Goal: Complete application form

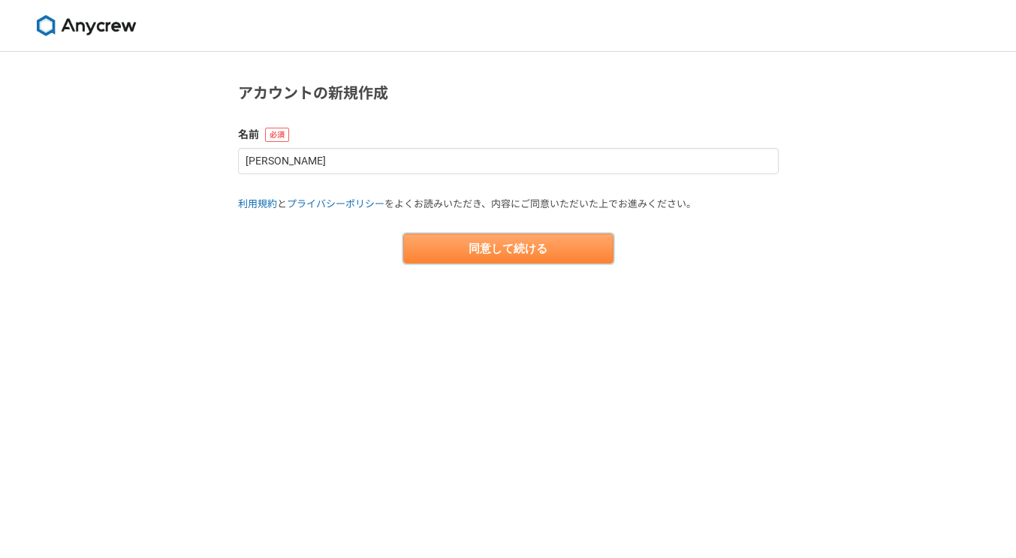
click at [511, 249] on button "同意して続ける" at bounding box center [508, 249] width 210 height 30
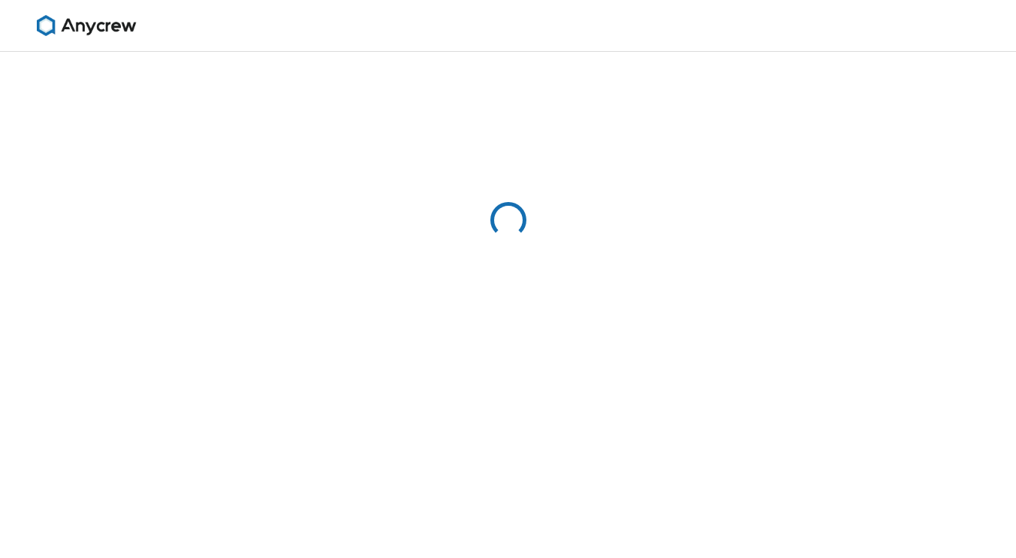
select select "13"
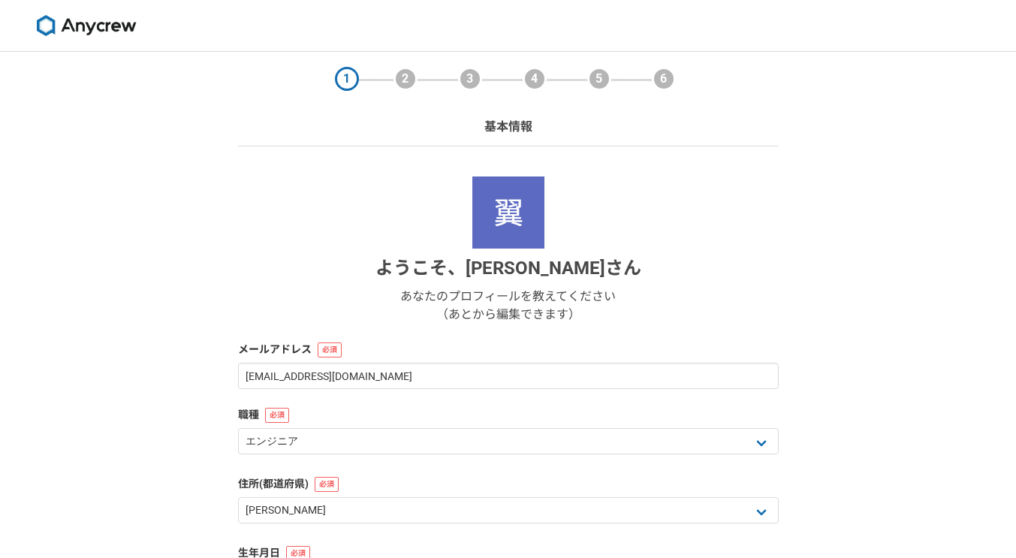
click at [512, 258] on h1 "ようこそ、 [PERSON_NAME]" at bounding box center [508, 268] width 266 height 27
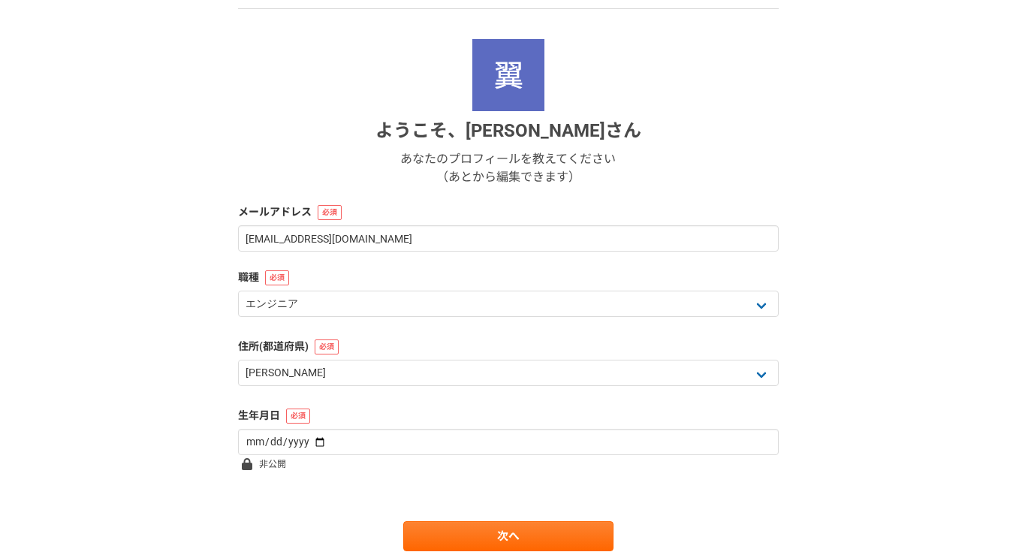
scroll to position [138, 0]
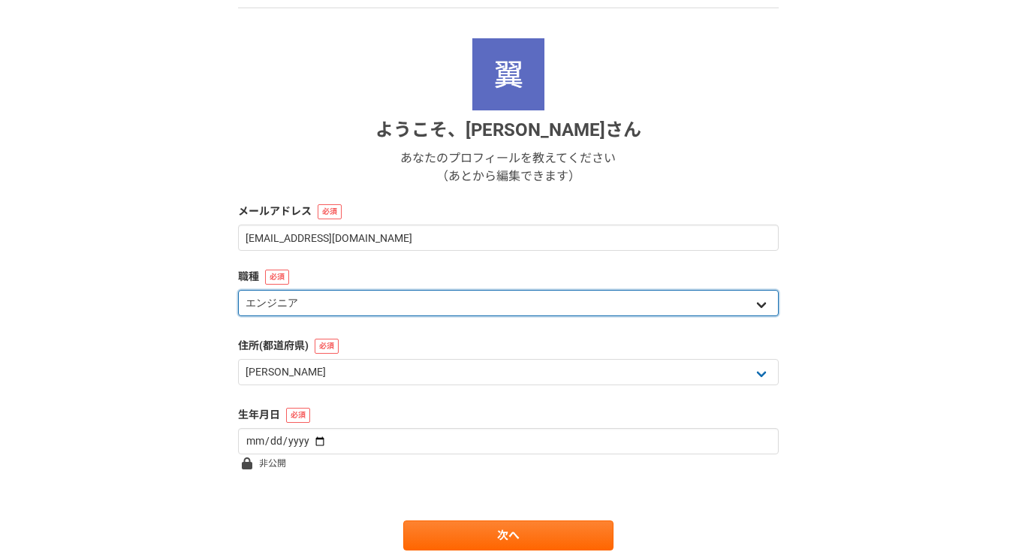
click at [437, 295] on select "エンジニア デザイナー ライター 営業 マーケティング 企画・事業開発 バックオフィス その他" at bounding box center [508, 303] width 541 height 26
click at [238, 290] on select "エンジニア デザイナー ライター 営業 マーケティング 企画・事業開発 バックオフィス その他" at bounding box center [508, 303] width 541 height 26
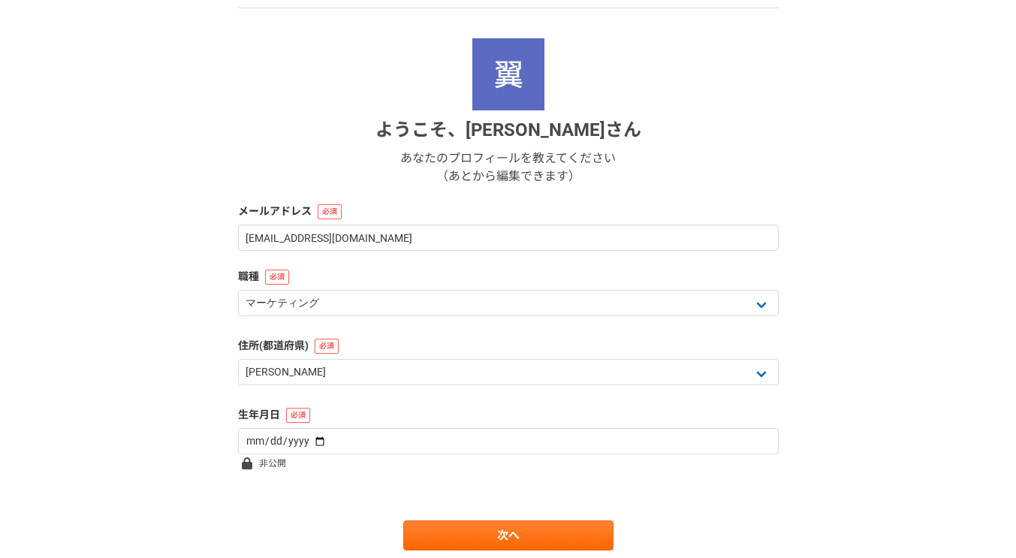
click at [342, 402] on form "ようこそ、 [PERSON_NAME] あなたのプロフィールを教えてください （あとから編集できます） メールアドレス [EMAIL_ADDRESS][DOM…" at bounding box center [508, 294] width 541 height 512
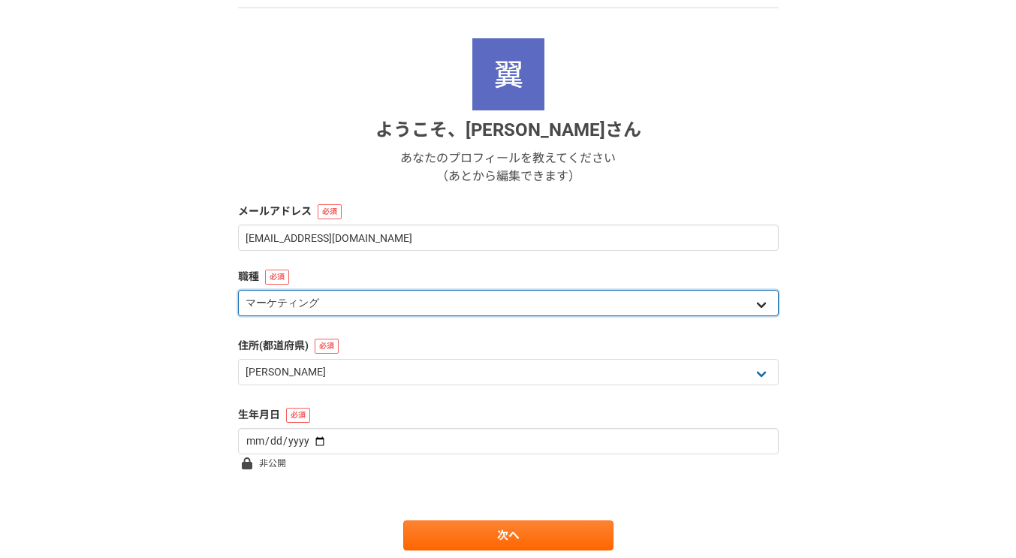
click at [345, 300] on select "エンジニア デザイナー ライター 営業 マーケティング 企画・事業開発 バックオフィス その他" at bounding box center [508, 303] width 541 height 26
select select "8"
click at [238, 290] on select "エンジニア デザイナー ライター 営業 マーケティング 企画・事業開発 バックオフィス その他" at bounding box center [508, 303] width 541 height 26
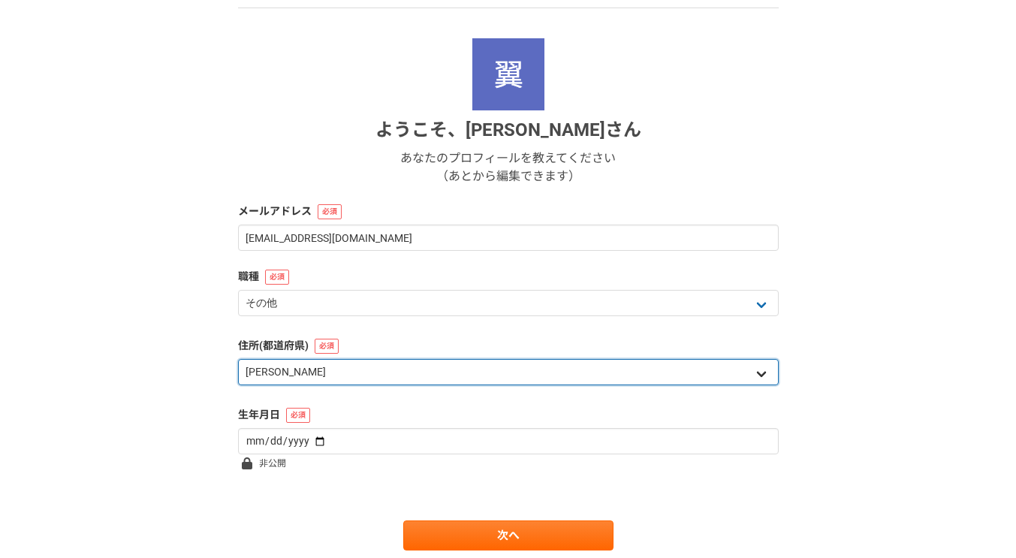
click at [295, 367] on select "北海道 [GEOGRAPHIC_DATA] [GEOGRAPHIC_DATA] [PERSON_NAME][GEOGRAPHIC_DATA] [PERSON_…" at bounding box center [508, 372] width 541 height 26
click at [296, 366] on select "北海道 [GEOGRAPHIC_DATA] [GEOGRAPHIC_DATA] [PERSON_NAME][GEOGRAPHIC_DATA] [PERSON_…" at bounding box center [508, 372] width 541 height 26
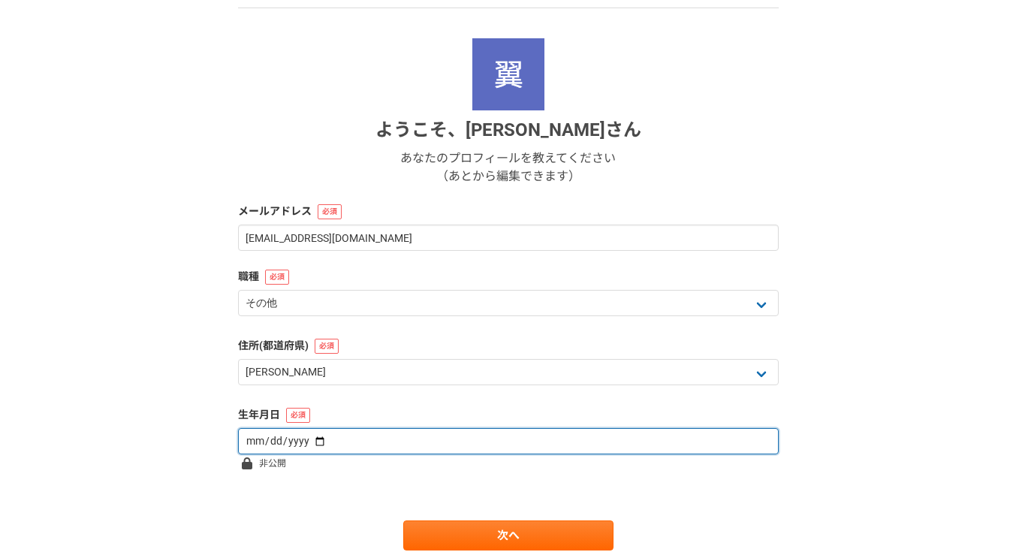
click at [311, 440] on input "date" at bounding box center [508, 441] width 541 height 26
type input "[DATE]"
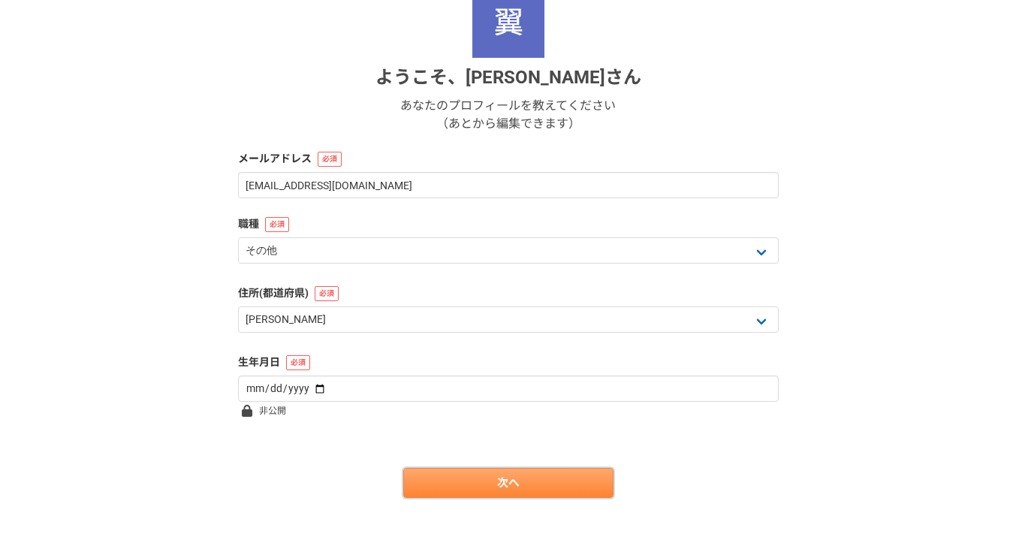
click at [458, 475] on link "次へ" at bounding box center [508, 483] width 210 height 30
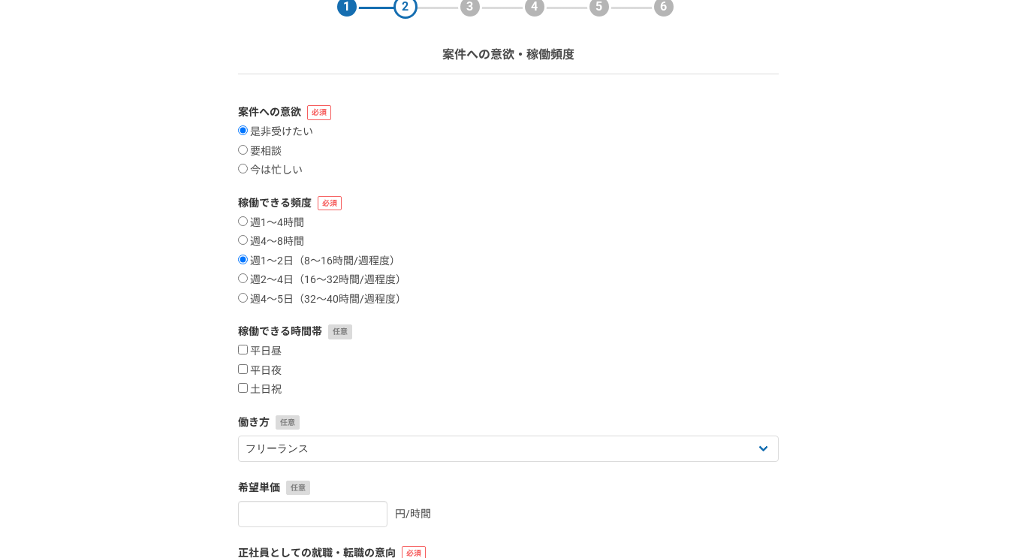
scroll to position [73, 0]
click at [242, 390] on input "土日祝" at bounding box center [243, 387] width 10 height 10
checkbox input "true"
click at [238, 372] on input "平日夜" at bounding box center [243, 368] width 10 height 10
checkbox input "true"
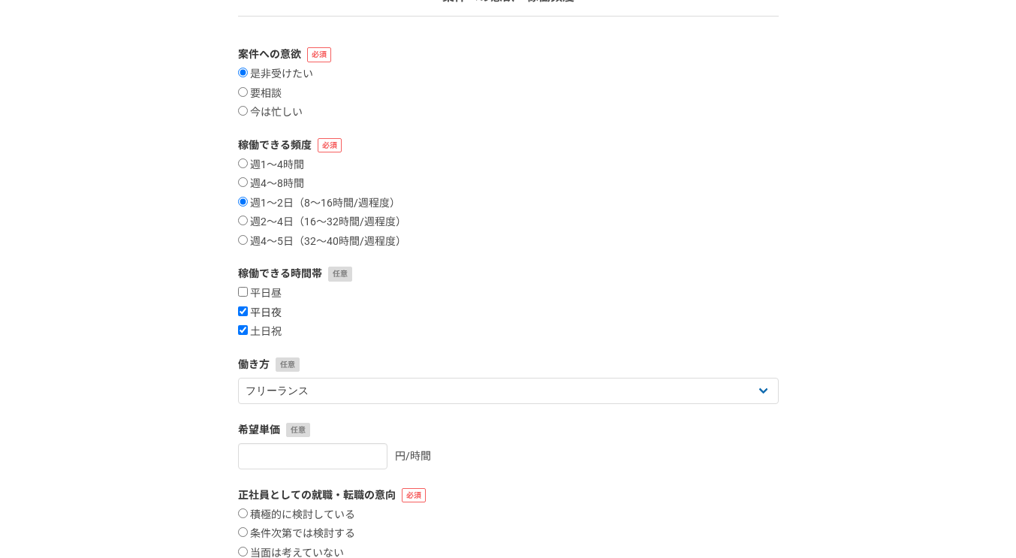
scroll to position [137, 0]
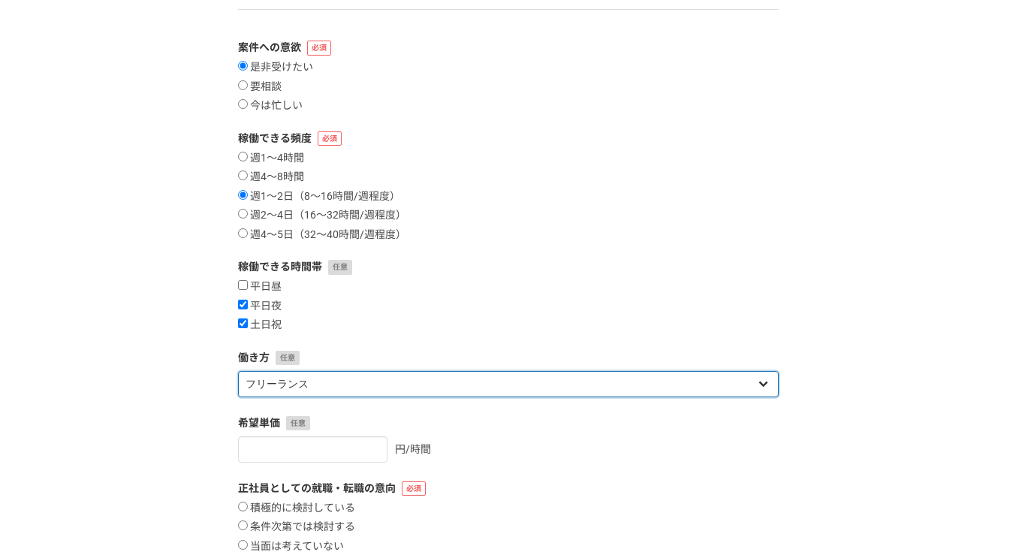
click at [255, 381] on select "フリーランス 副業 その他" at bounding box center [508, 384] width 541 height 26
select select "sidejob"
click at [238, 371] on select "フリーランス 副業 その他" at bounding box center [508, 384] width 541 height 26
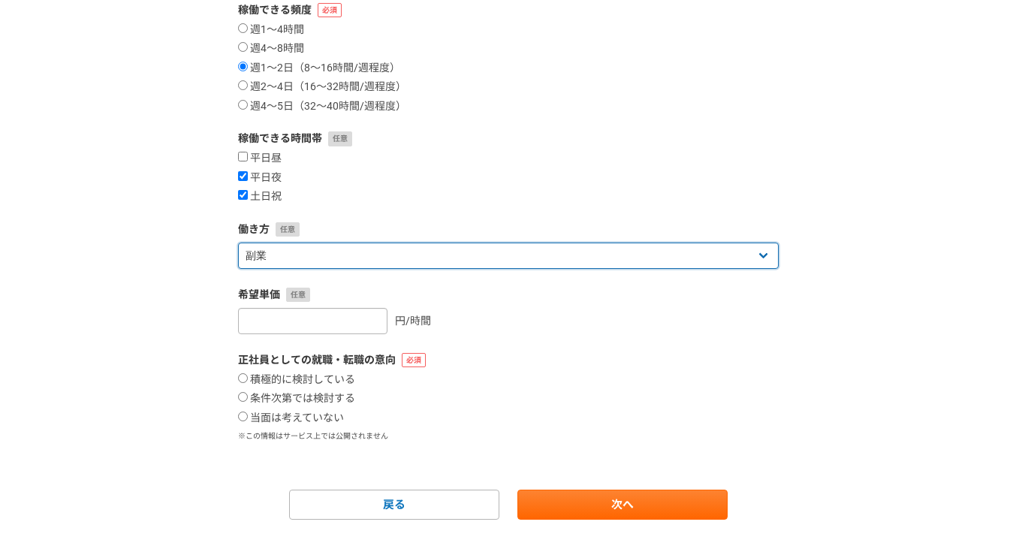
scroll to position [287, 0]
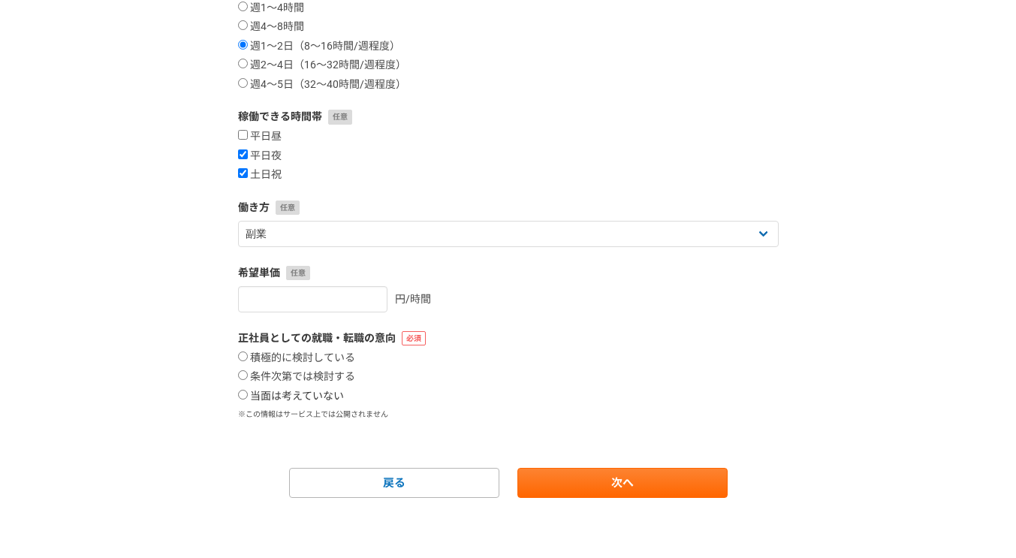
click at [246, 397] on input "当面は考えていない" at bounding box center [243, 395] width 10 height 10
radio input "true"
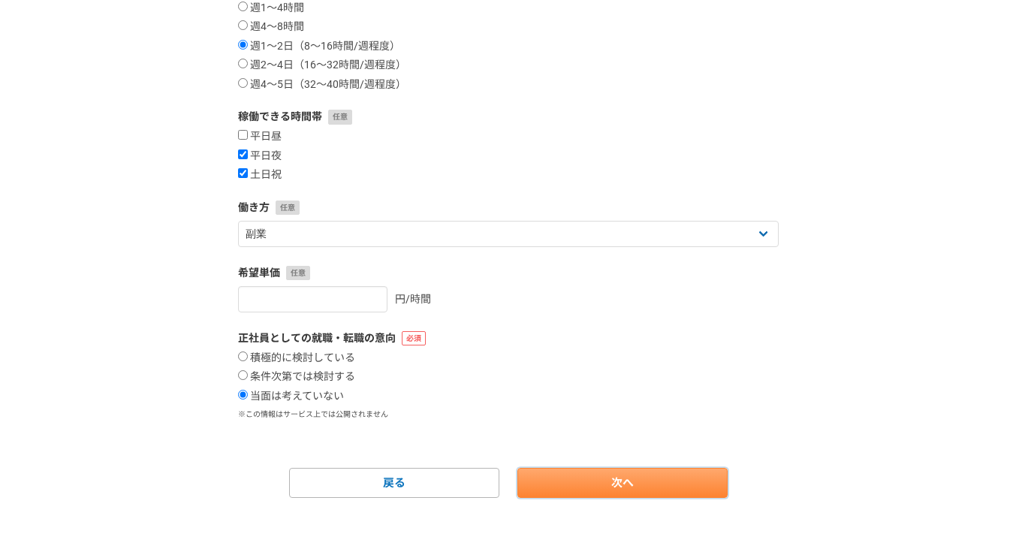
click at [697, 486] on link "次へ" at bounding box center [622, 483] width 210 height 30
select select
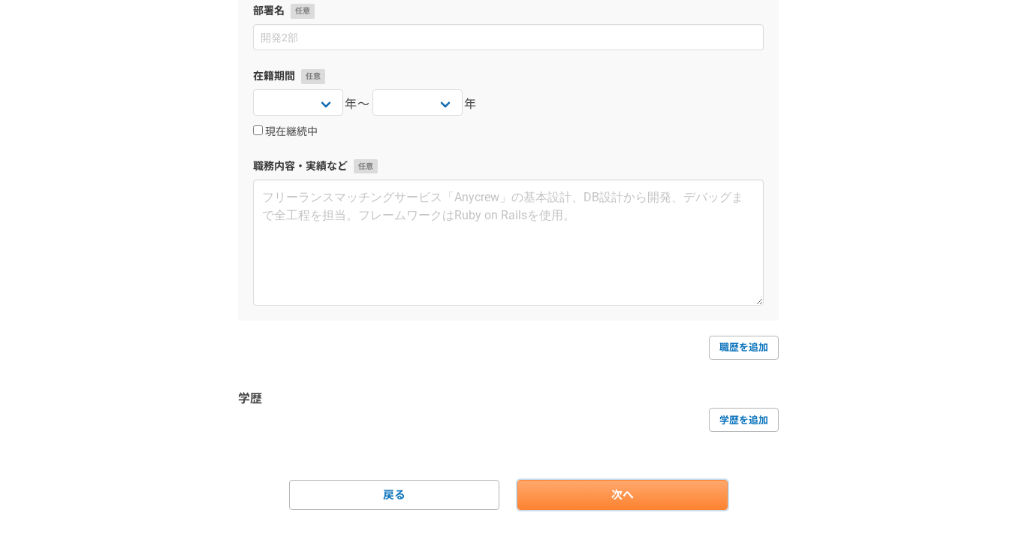
scroll to position [0, 0]
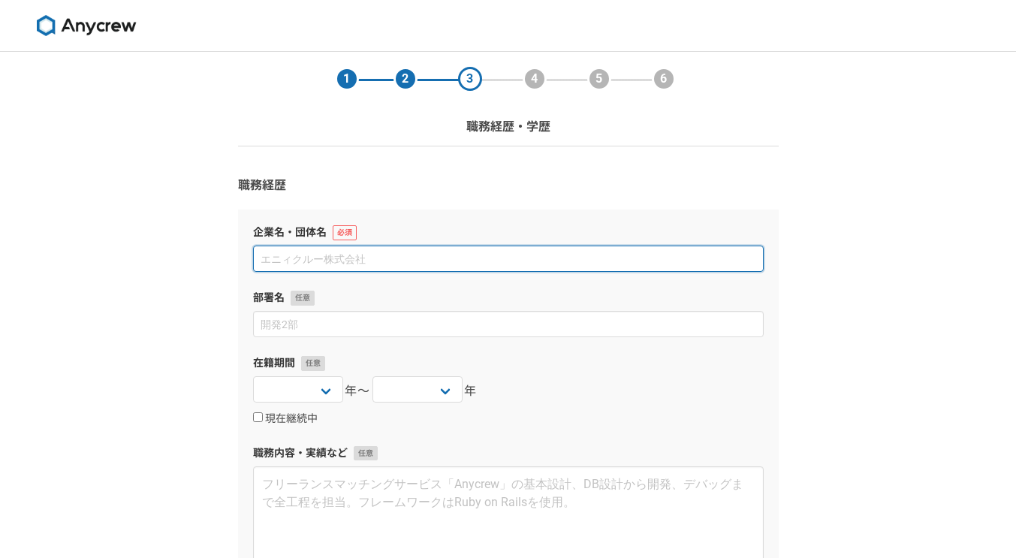
click at [384, 256] on input at bounding box center [508, 259] width 511 height 26
click at [384, 256] on input "ｂ" at bounding box center [508, 259] width 511 height 26
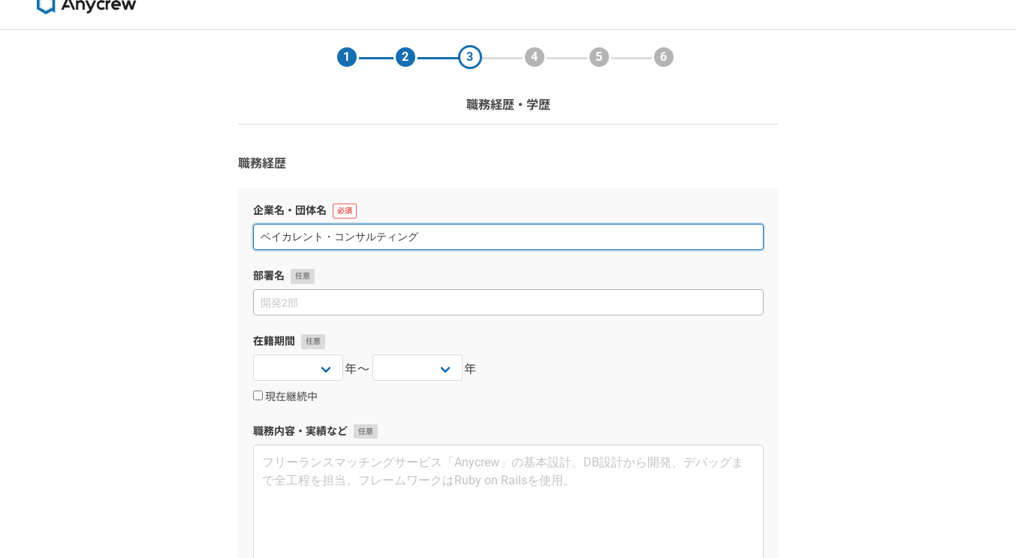
scroll to position [23, 0]
type input "ベイカレント・コンサルティング"
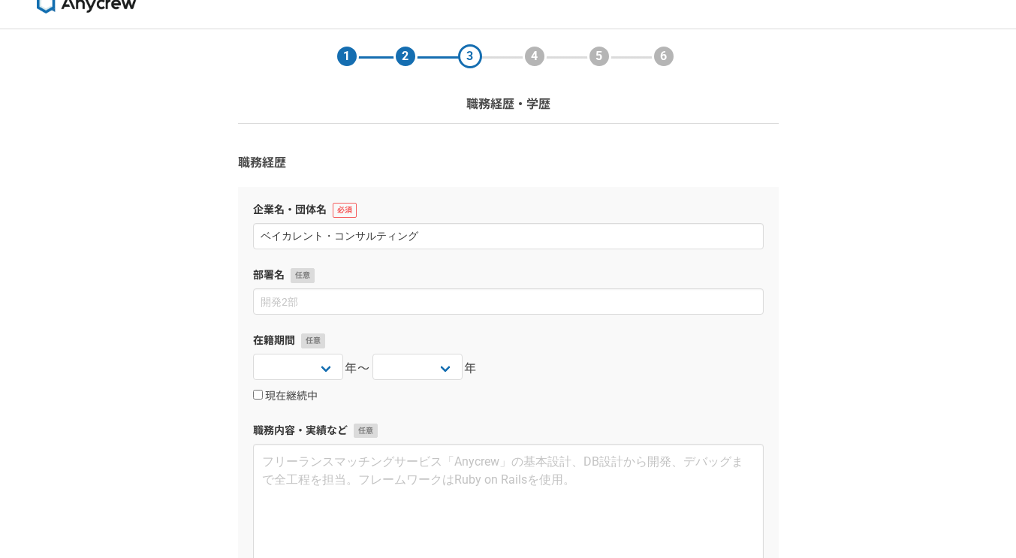
click at [330, 353] on div "在籍期間 [DATE] [DATE] [DATE] [DATE] [DATE] [DATE] [DATE] [DATE] [DATE] [DATE] [DAT…" at bounding box center [508, 368] width 511 height 71
click at [327, 366] on select "[DATE] [DATE] [DATE] [DATE] [DATE] [DATE] [DATE] [DATE] [DATE] [DATE] [DATE] [D…" at bounding box center [298, 367] width 90 height 26
select select "[DATE]"
click at [253, 354] on select "[DATE] [DATE] [DATE] [DATE] [DATE] [DATE] [DATE] [DATE] [DATE] [DATE] [DATE] [D…" at bounding box center [298, 367] width 90 height 26
click at [426, 364] on select "[DATE] [DATE] [DATE] [DATE] [DATE] [DATE] [DATE] [DATE] [DATE] [DATE] [DATE] [D…" at bounding box center [417, 367] width 90 height 26
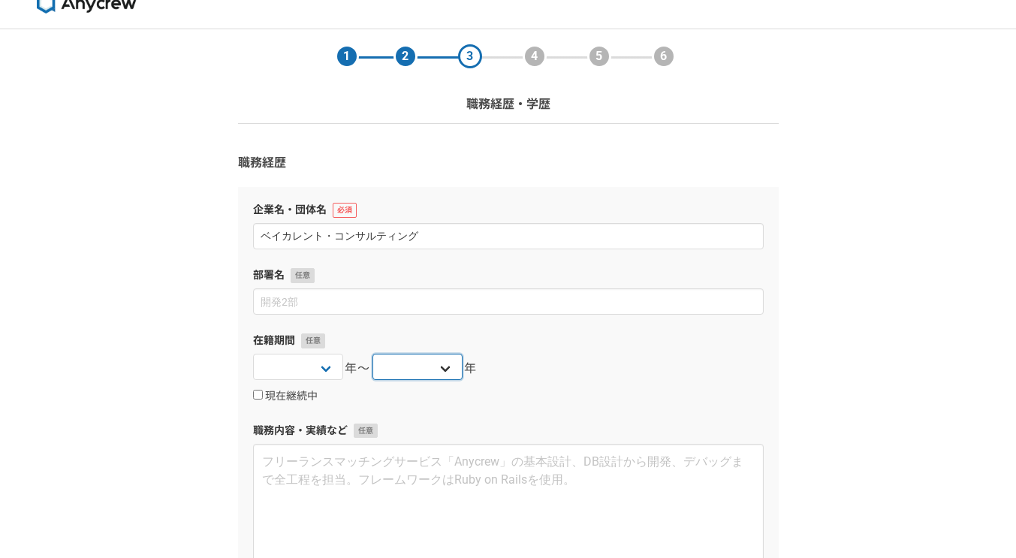
select select "[DATE]"
click at [372, 354] on select "[DATE] [DATE] [DATE] [DATE] [DATE] [DATE] [DATE] [DATE] [DATE] [DATE] [DATE] [D…" at bounding box center [417, 367] width 90 height 26
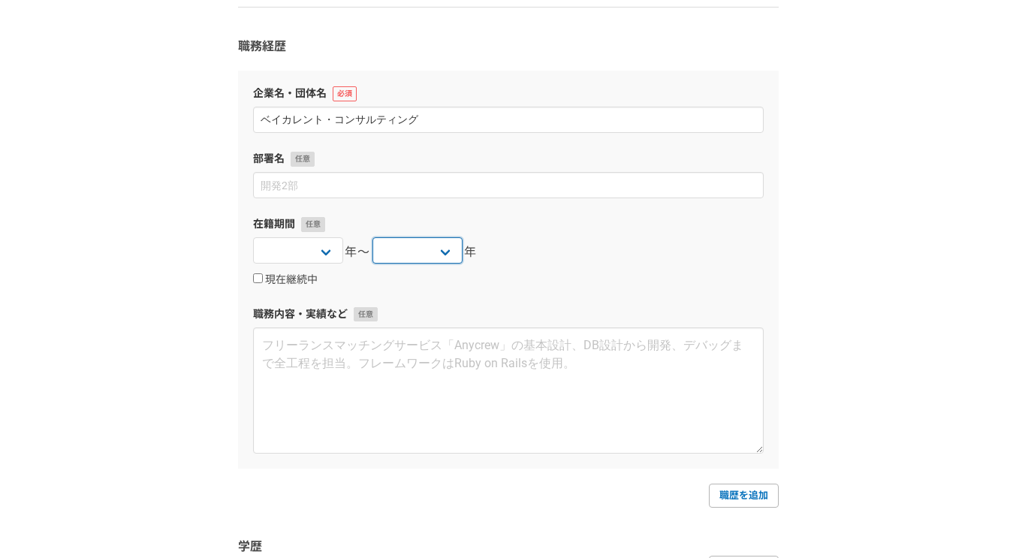
scroll to position [146, 0]
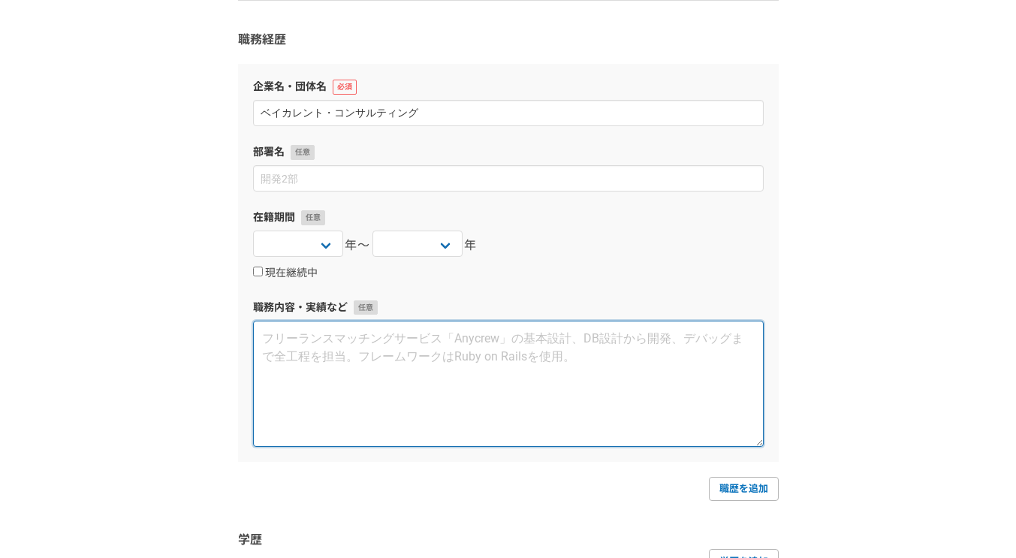
click at [381, 357] on textarea at bounding box center [508, 384] width 511 height 126
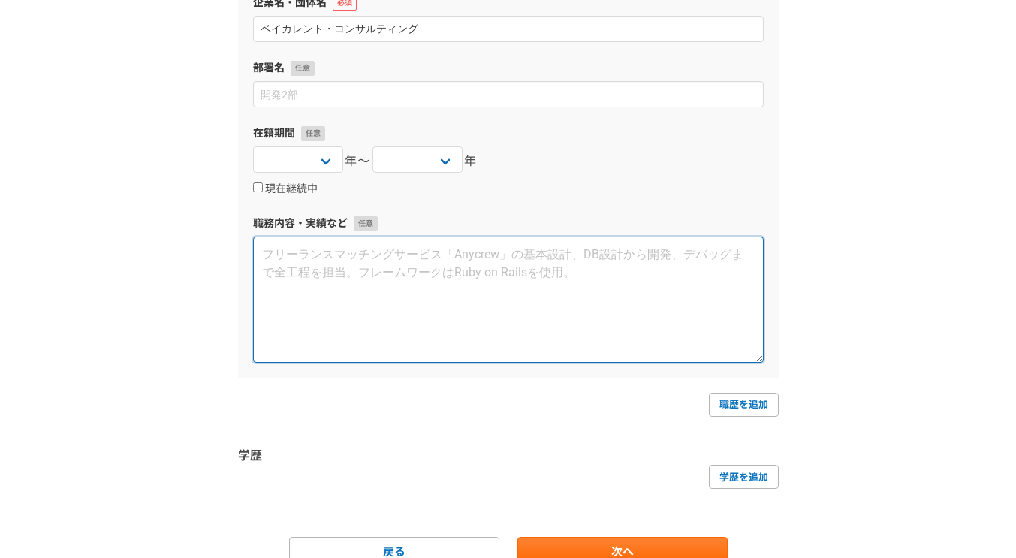
scroll to position [299, 0]
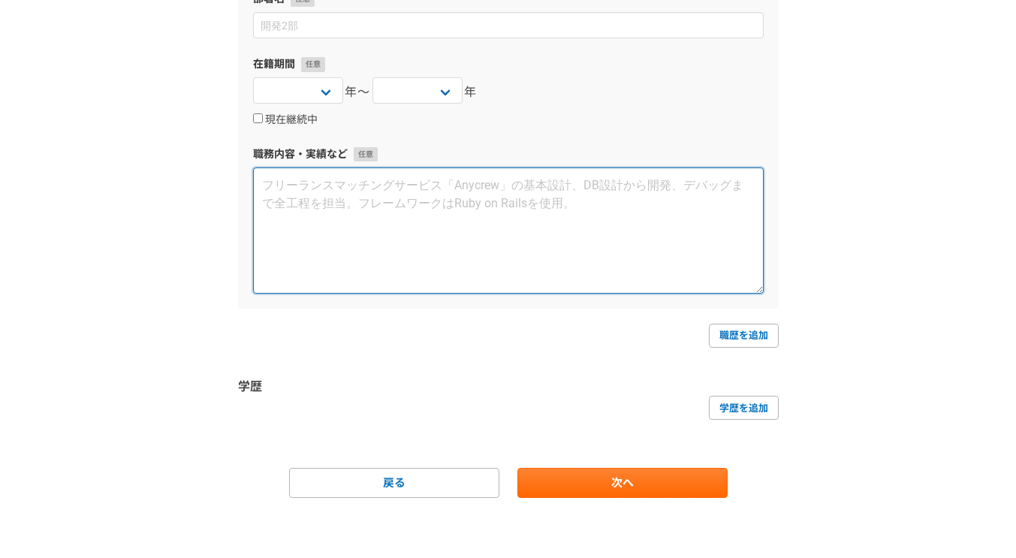
paste textarea "生命保険業界を中心に、事業戦略立案・人材戦略立案・業務改善・DXなどのプロジェクトに従事。リサーチ、インタビュー設計/実施/集計、資料作成、プレゼンテーション…"
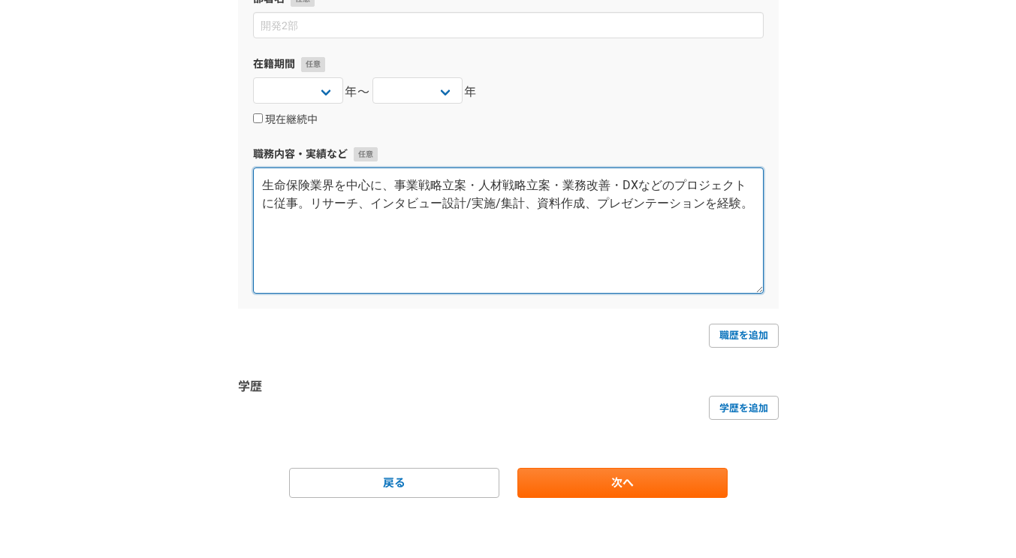
scroll to position [278, 0]
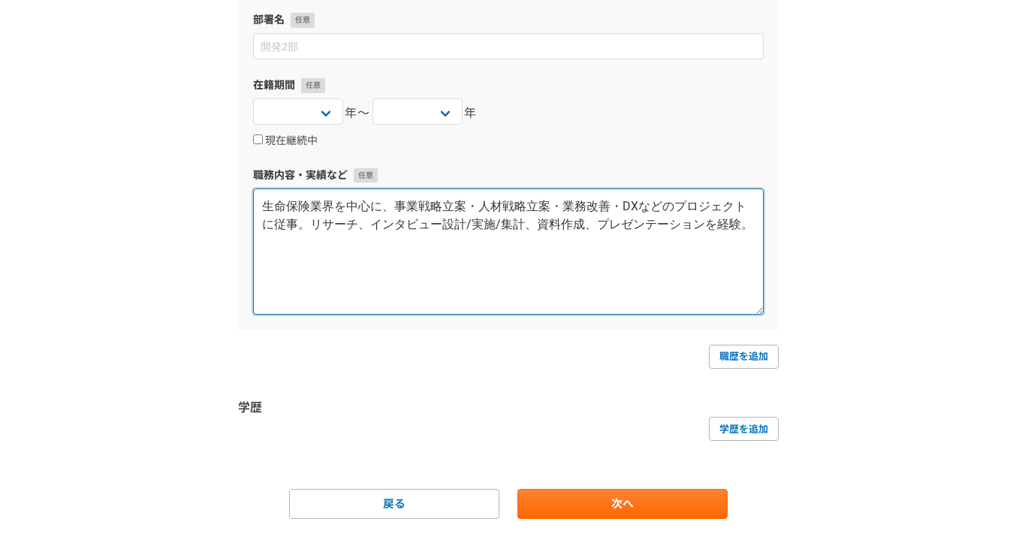
type textarea "生命保険業界を中心に、事業戦略立案・人材戦略立案・業務改善・DXなどのプロジェクトに従事。リサーチ、インタビュー設計/実施/集計、資料作成、プレゼンテーション…"
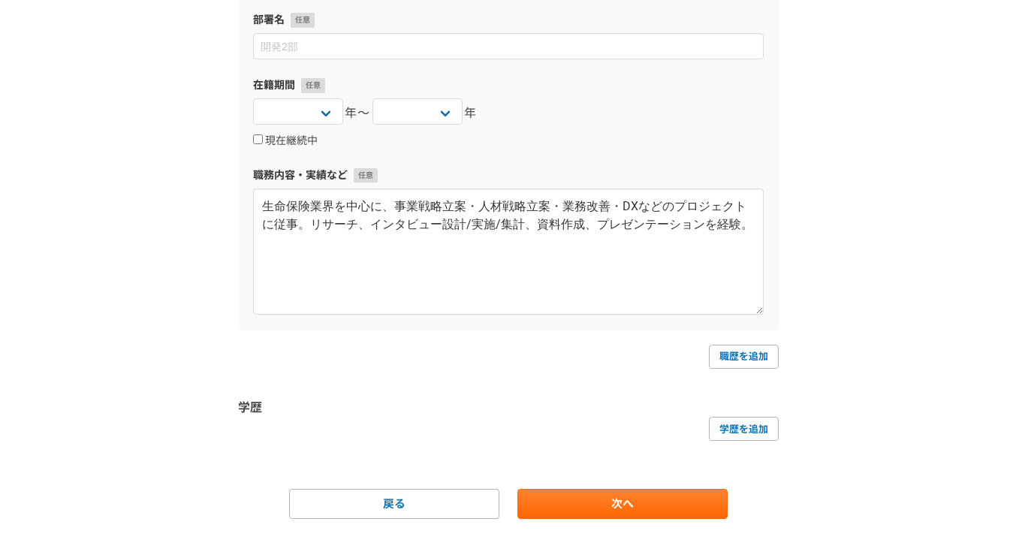
click at [804, 285] on div "1 2 3 4 5 6 職務経歴・学歴 職務経歴 企業名・団体名 ベイカレント・コンサルティング 部署名 在籍期間 [DATE] [DATE] [DATE] …" at bounding box center [508, 176] width 1016 height 805
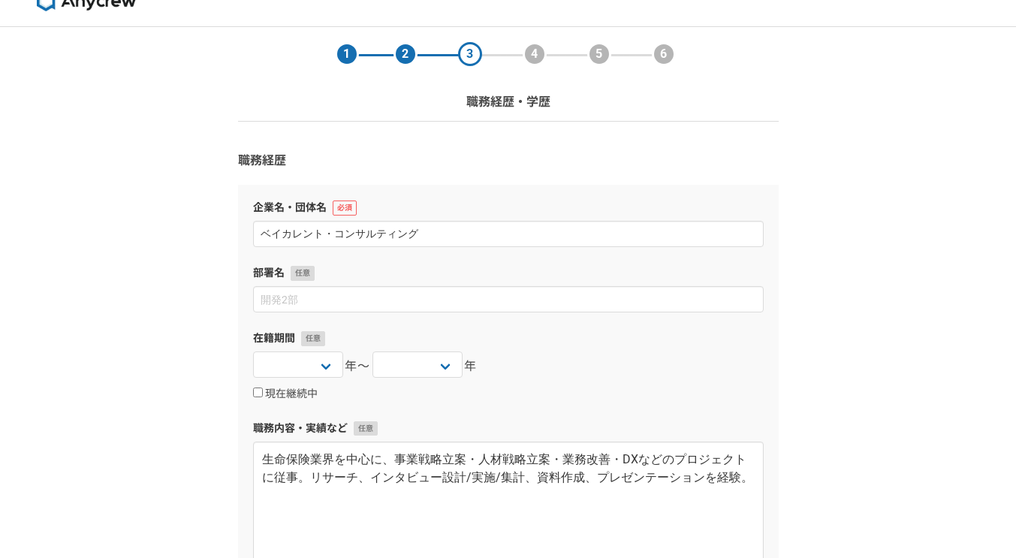
scroll to position [288, 0]
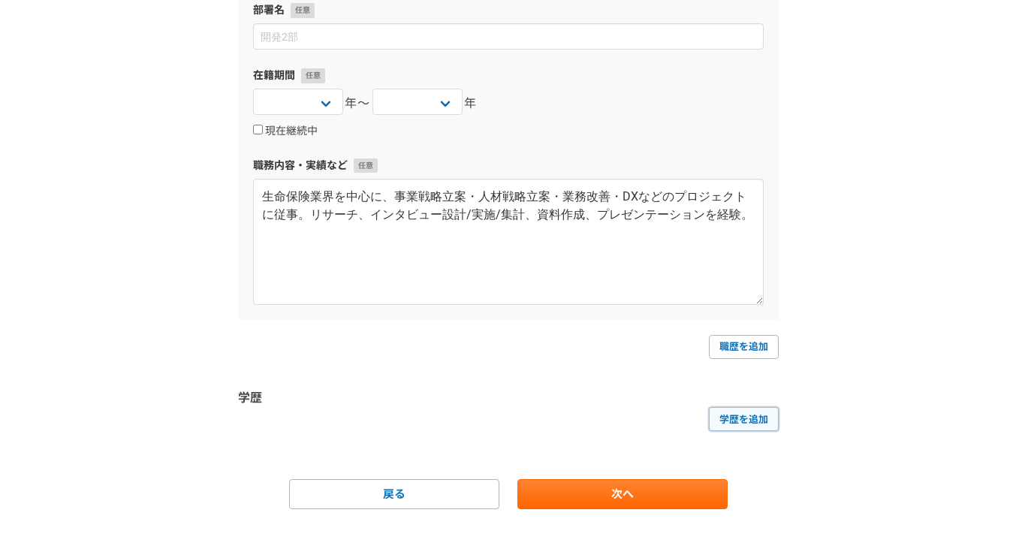
click at [755, 415] on link "学歴を追加" at bounding box center [744, 419] width 70 height 24
select select
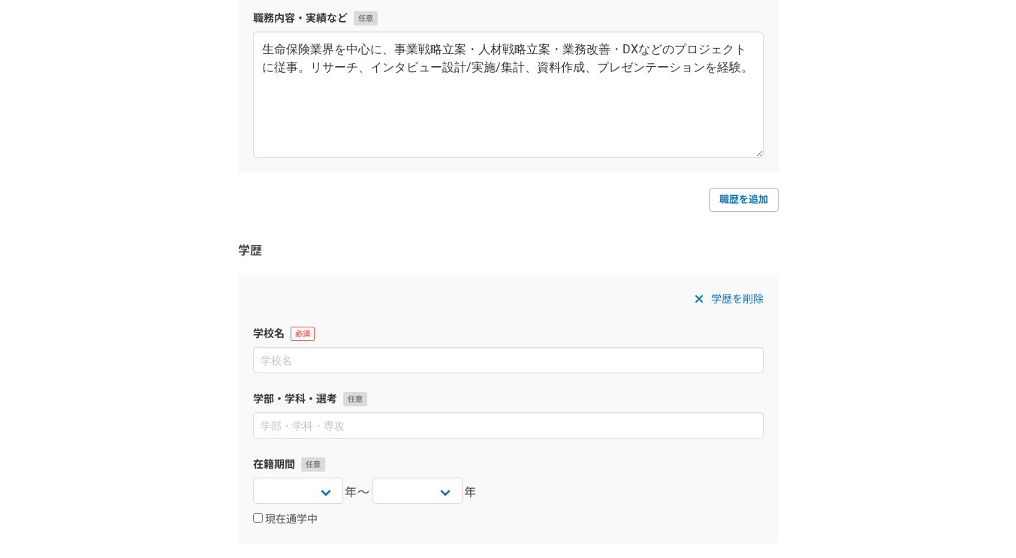
scroll to position [445, 0]
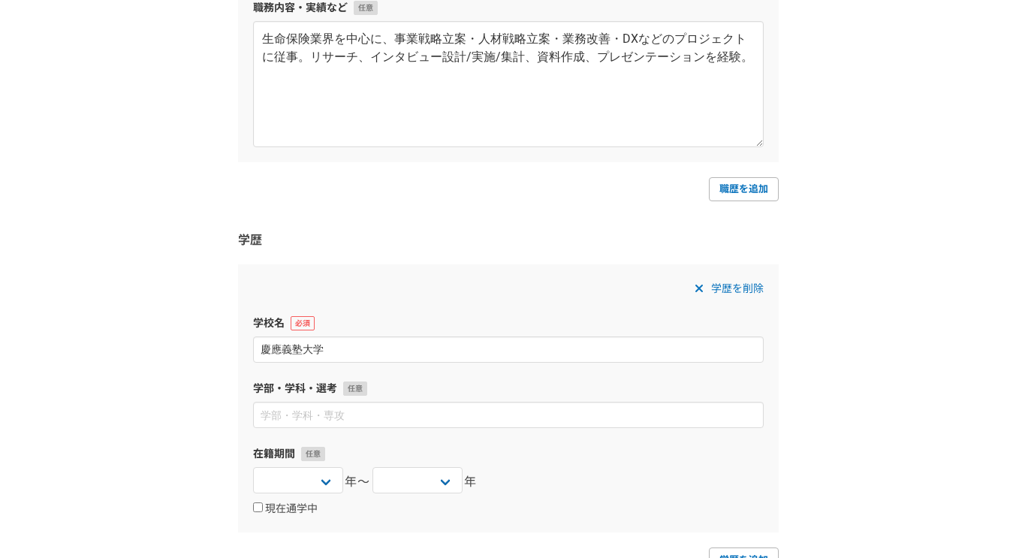
type input "慶應義塾大学"
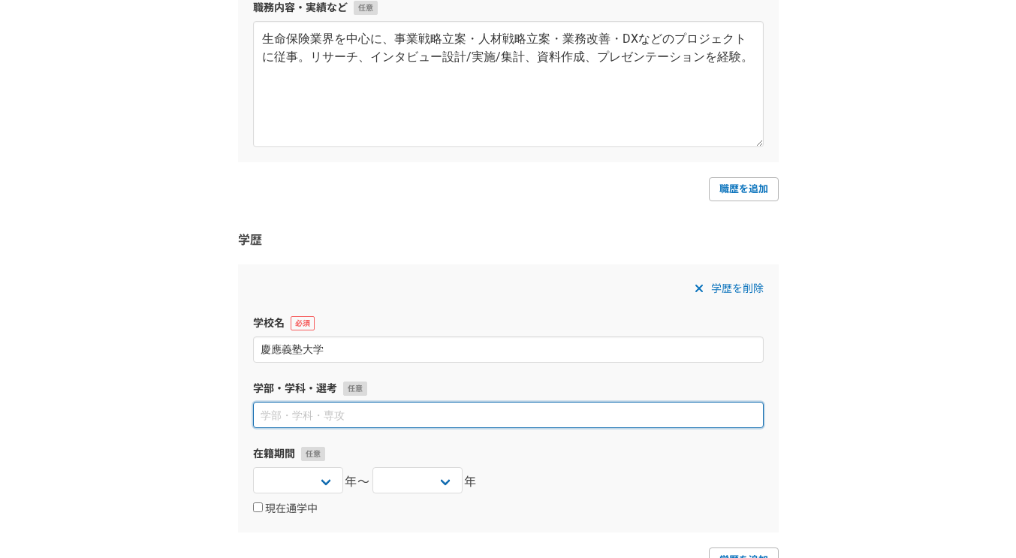
click at [490, 414] on input at bounding box center [508, 415] width 511 height 26
type input "理工学部機械工学科"
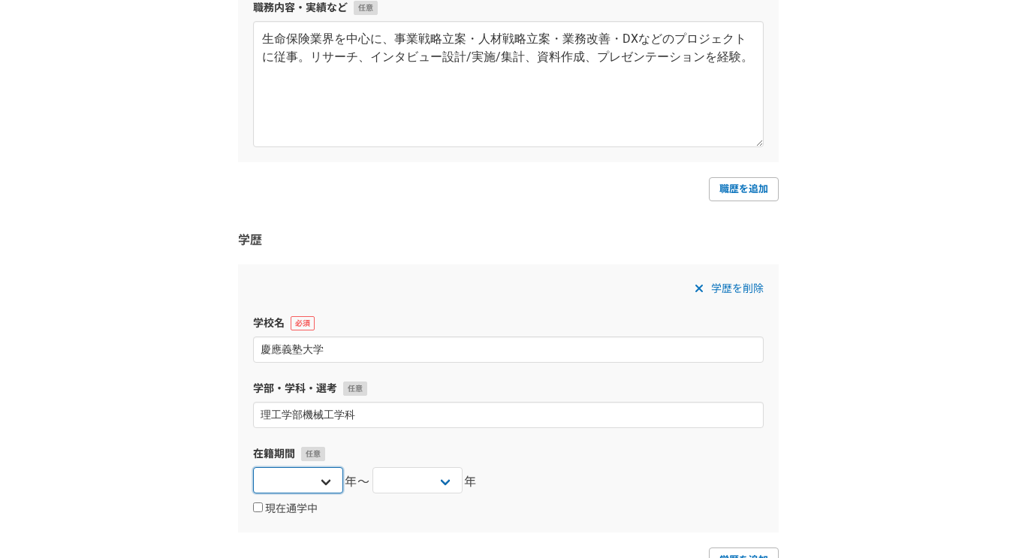
click at [330, 472] on select "[DATE] [DATE] [DATE] [DATE] [DATE] [DATE] [DATE] [DATE] [DATE] [DATE] [DATE] [D…" at bounding box center [298, 480] width 90 height 26
select select "[DATE]"
click at [253, 467] on select "[DATE] [DATE] [DATE] [DATE] [DATE] [DATE] [DATE] [DATE] [DATE] [DATE] [DATE] [D…" at bounding box center [298, 480] width 90 height 26
click at [433, 486] on select "[DATE] [DATE] [DATE] [DATE] [DATE] [DATE] [DATE] [DATE] [DATE] [DATE] [DATE] [D…" at bounding box center [417, 480] width 90 height 26
select select "[DATE]"
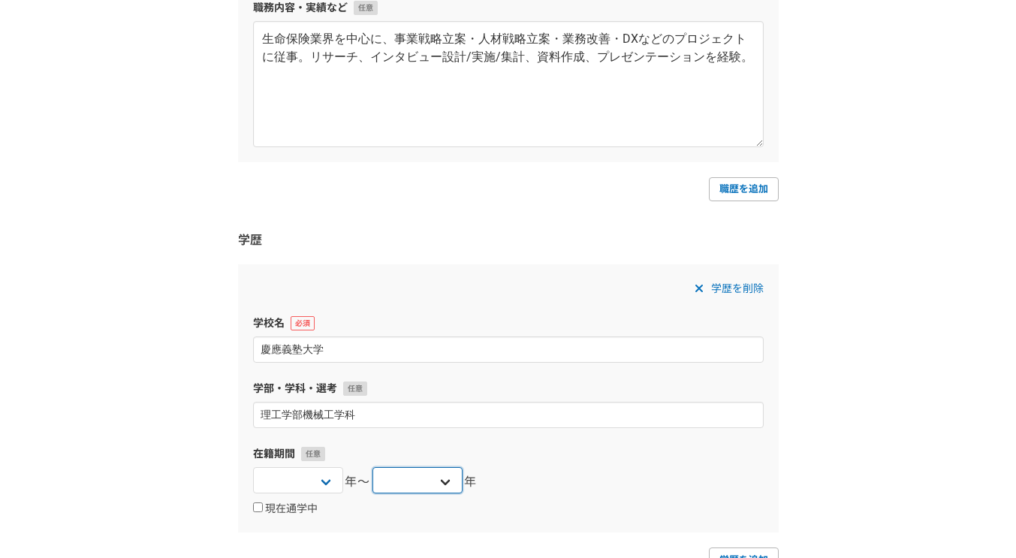
click at [372, 467] on select "[DATE] [DATE] [DATE] [DATE] [DATE] [DATE] [DATE] [DATE] [DATE] [DATE] [DATE] [D…" at bounding box center [417, 480] width 90 height 26
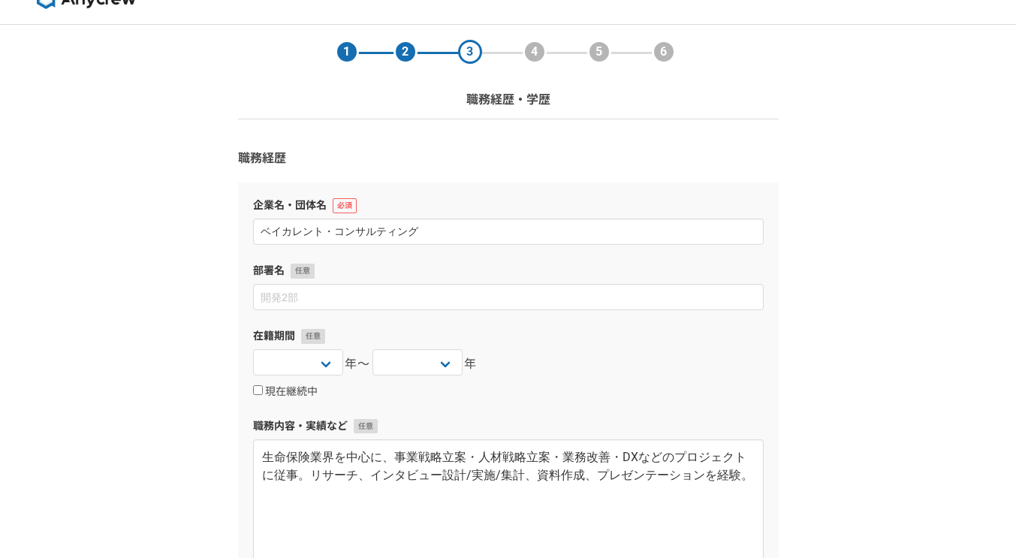
scroll to position [0, 0]
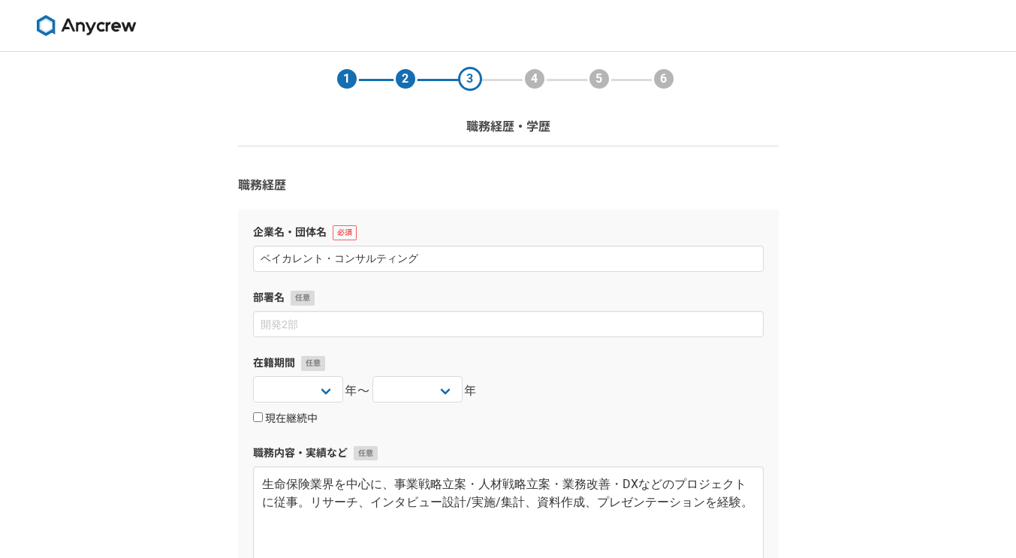
click at [256, 419] on input "現在継続中" at bounding box center [258, 417] width 10 height 10
checkbox input "true"
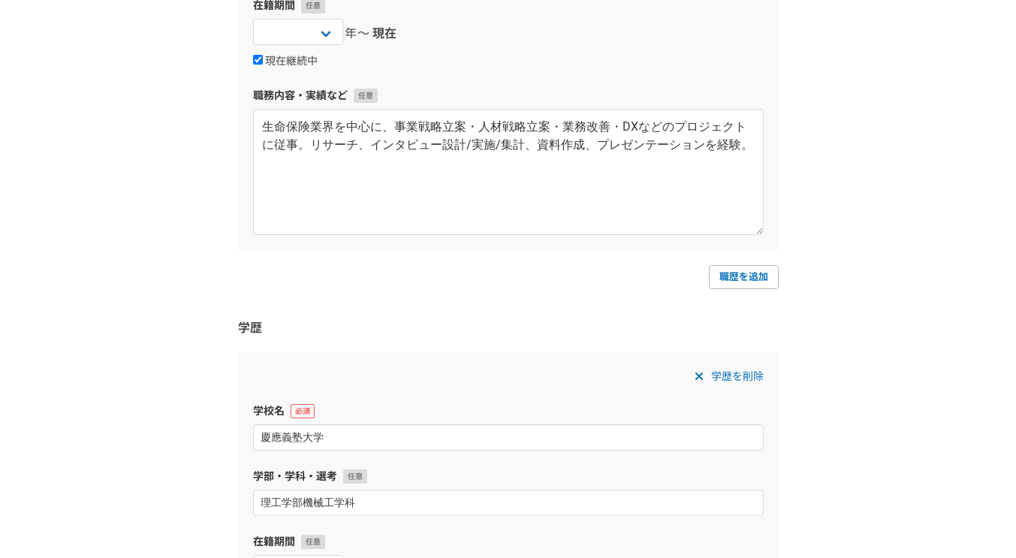
scroll to position [597, 0]
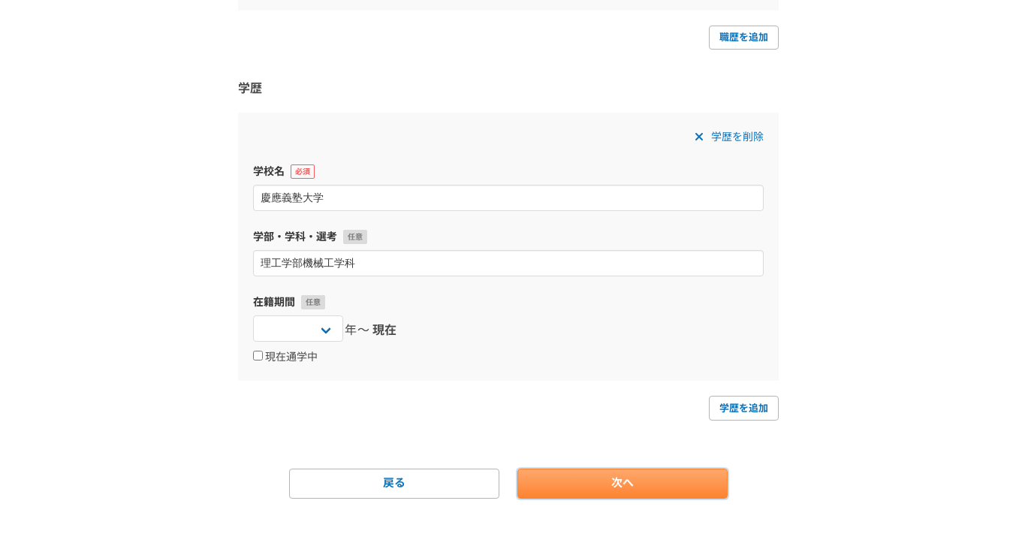
click at [602, 481] on link "次へ" at bounding box center [622, 484] width 210 height 30
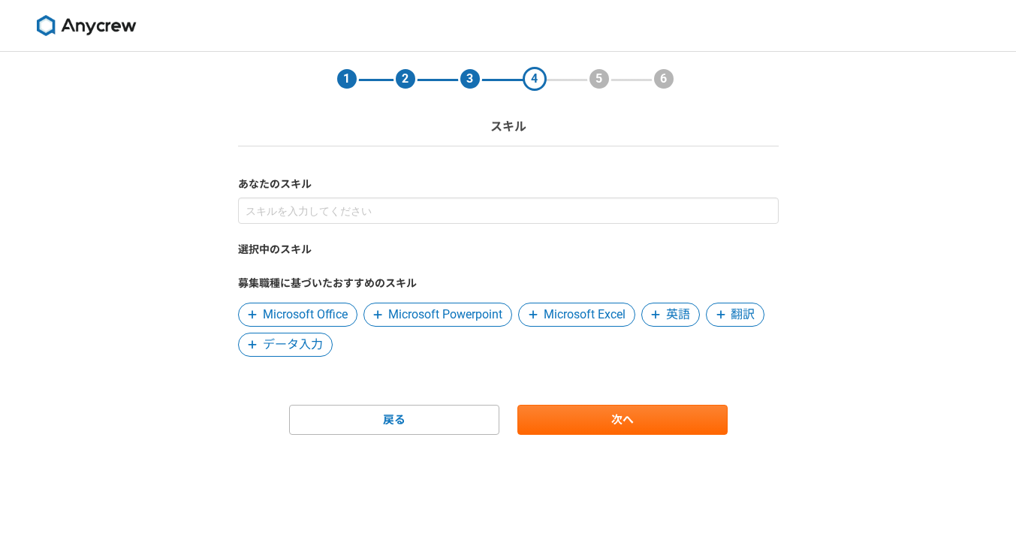
click at [320, 310] on span "Microsoft Office" at bounding box center [305, 315] width 85 height 18
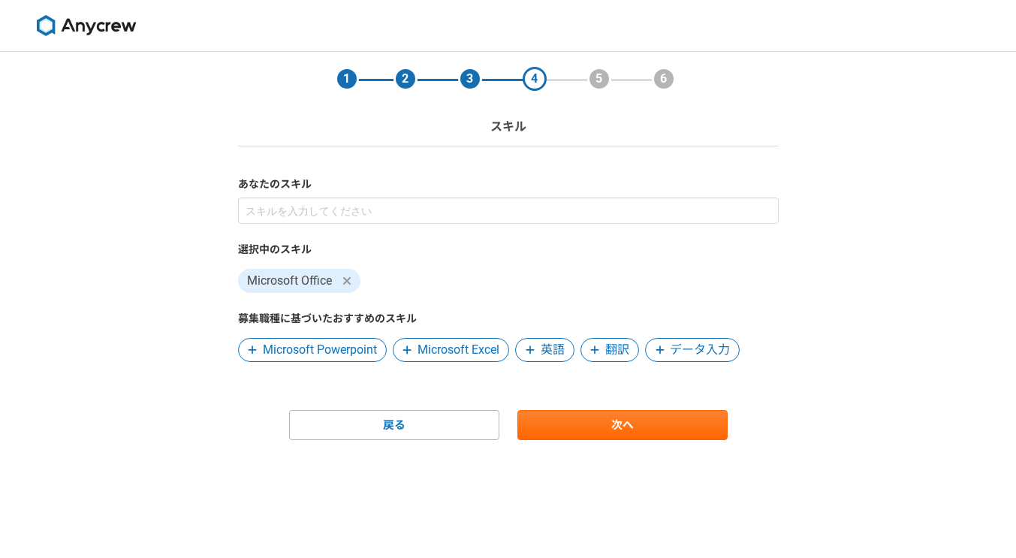
click at [345, 356] on span "Microsoft Powerpoint" at bounding box center [320, 350] width 114 height 18
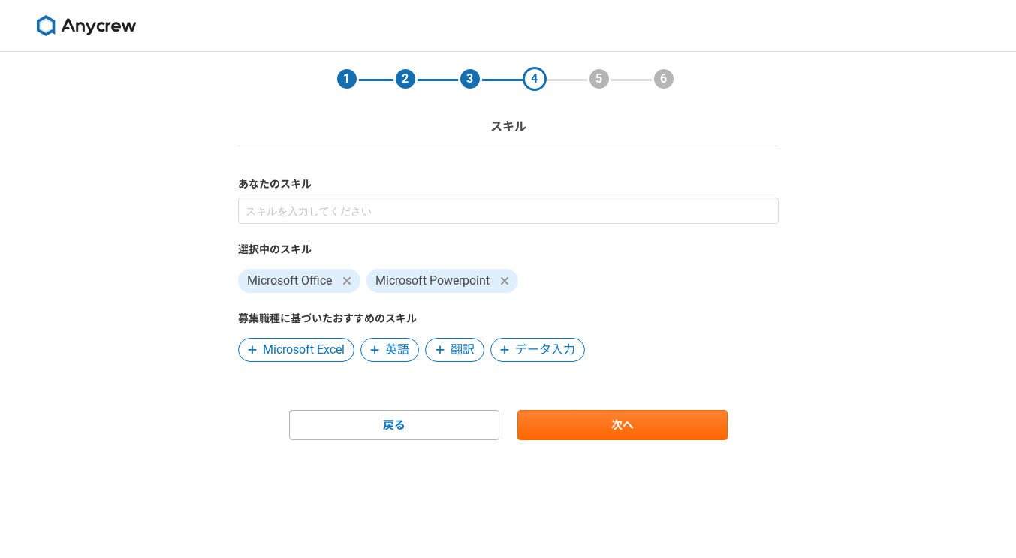
click at [314, 356] on span "Microsoft Excel" at bounding box center [304, 350] width 82 height 18
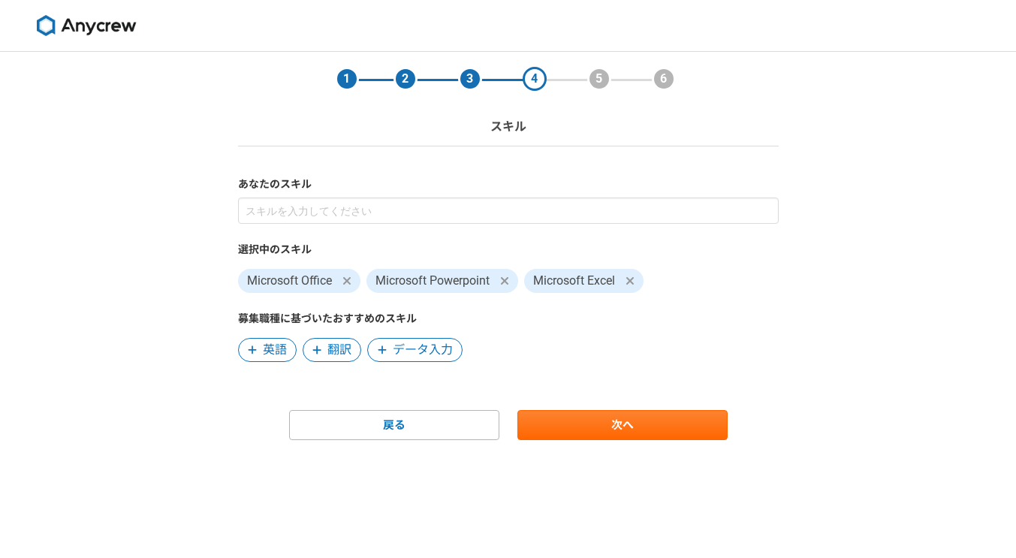
click at [423, 347] on span "データ入力" at bounding box center [423, 350] width 60 height 18
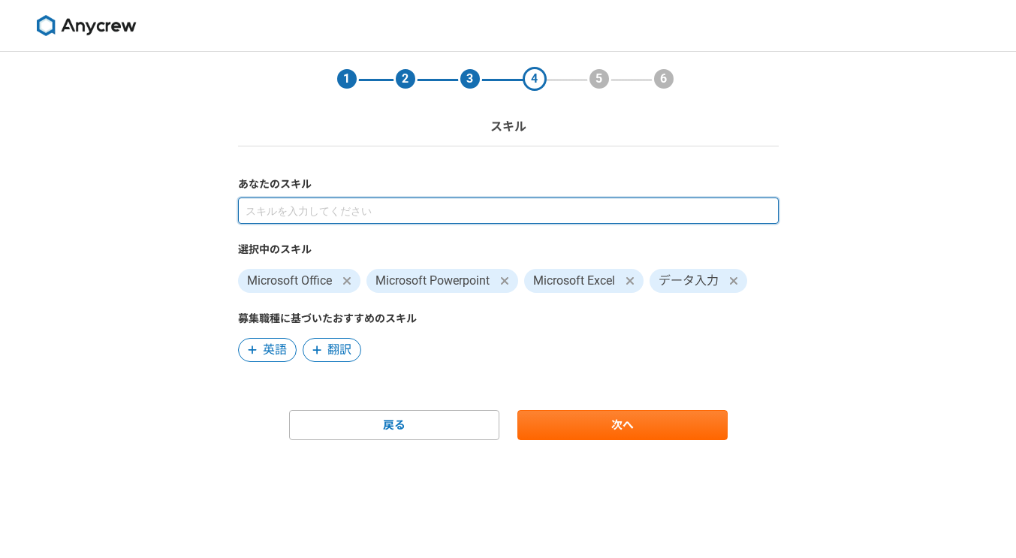
click at [367, 216] on input at bounding box center [508, 210] width 541 height 26
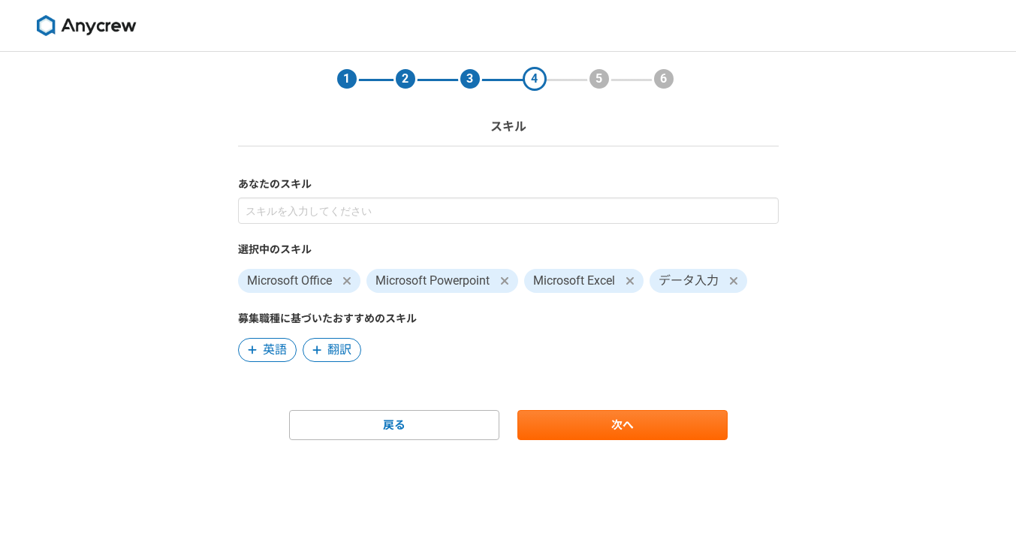
click at [510, 355] on div "選択中のスキル Microsoft Office Microsoft Powerpoint Microsoft Excel データ入力 募集職種に基づいたおす…" at bounding box center [508, 279] width 541 height 164
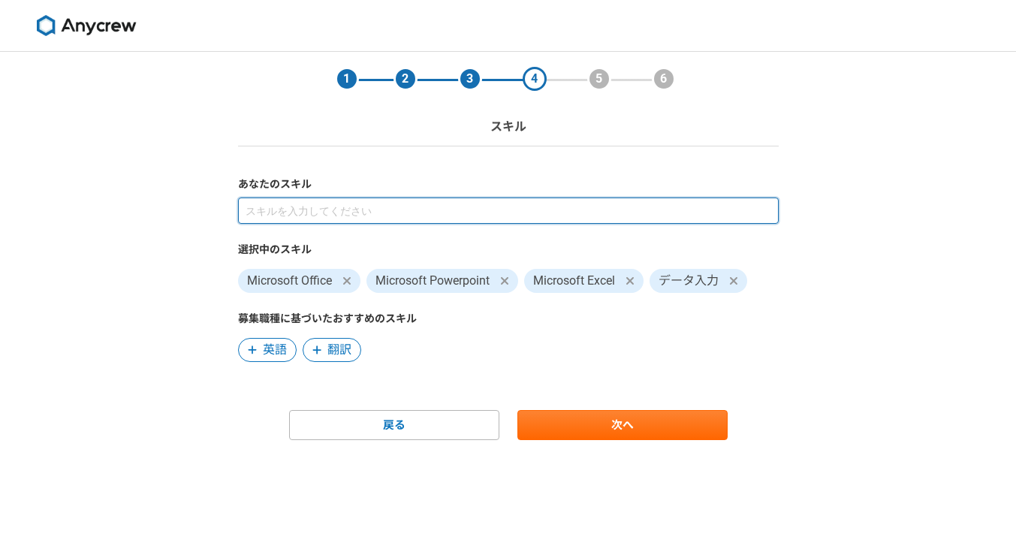
click at [448, 222] on input at bounding box center [508, 210] width 541 height 26
type input "ぷ"
type input "リサーチ"
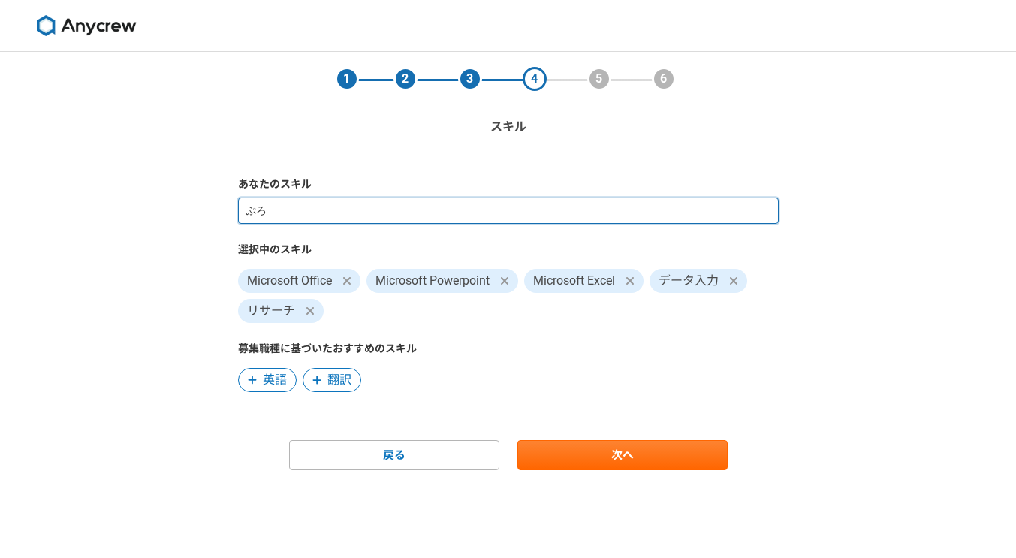
type input "プロジェクト管理"
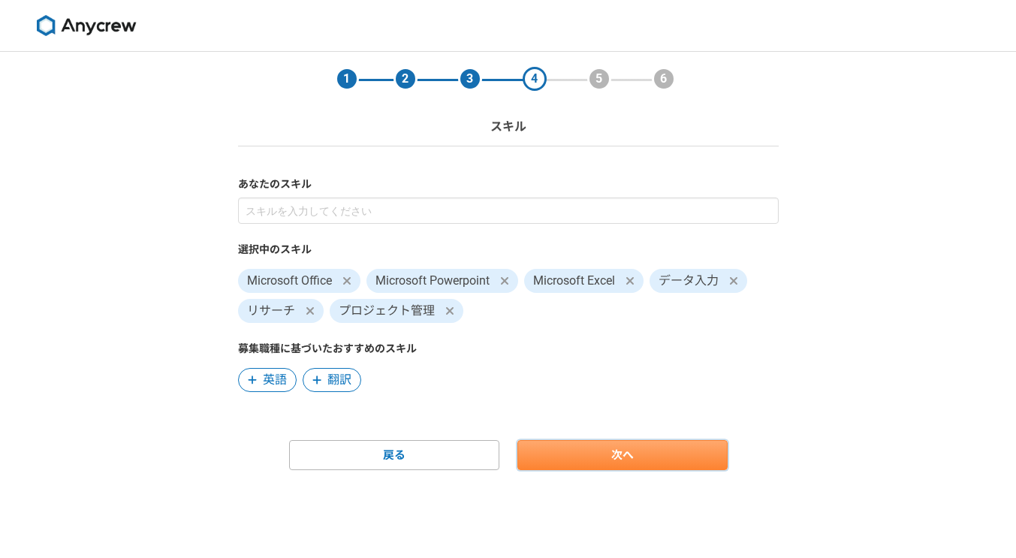
click at [643, 456] on link "次へ" at bounding box center [622, 455] width 210 height 30
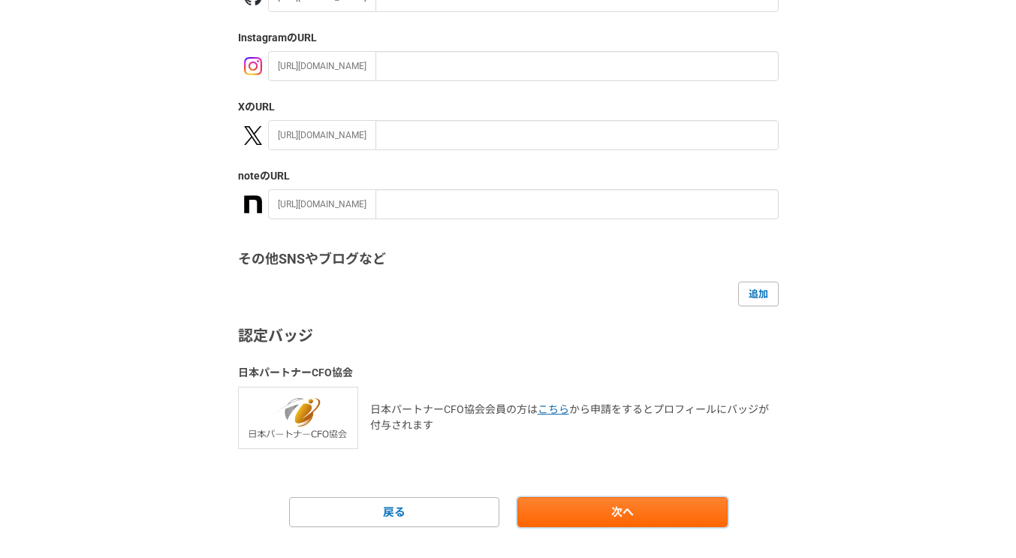
scroll to position [268, 0]
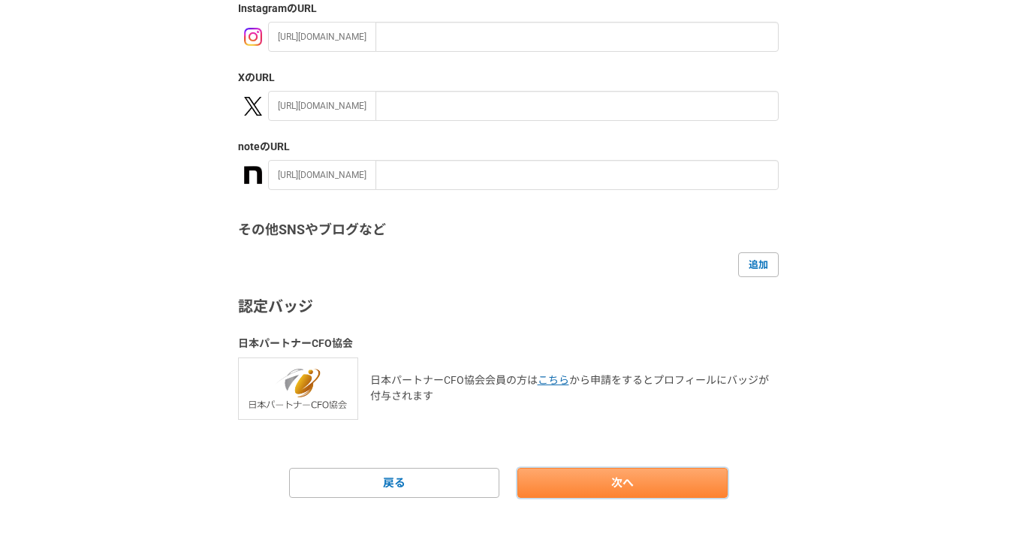
click at [637, 487] on link "次へ" at bounding box center [622, 483] width 210 height 30
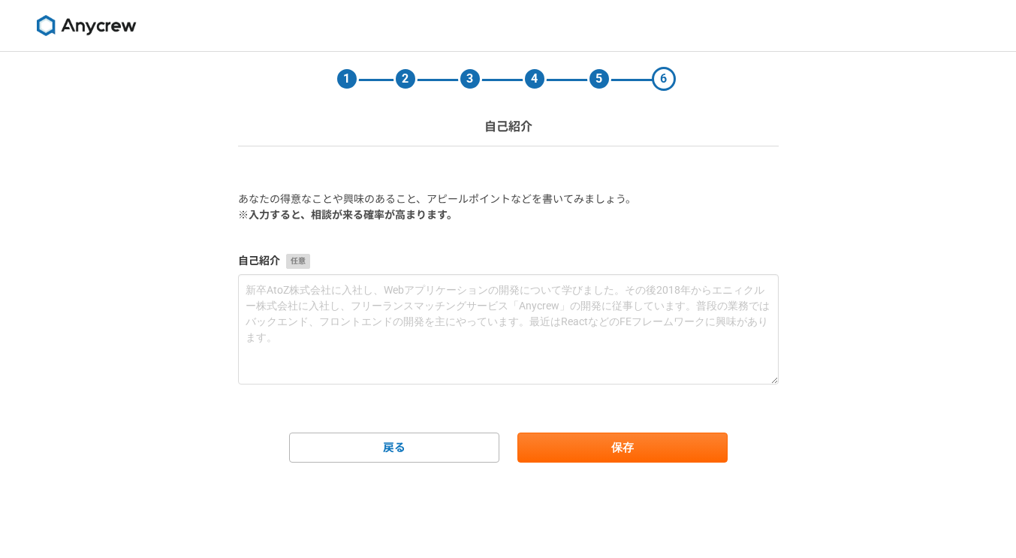
scroll to position [0, 0]
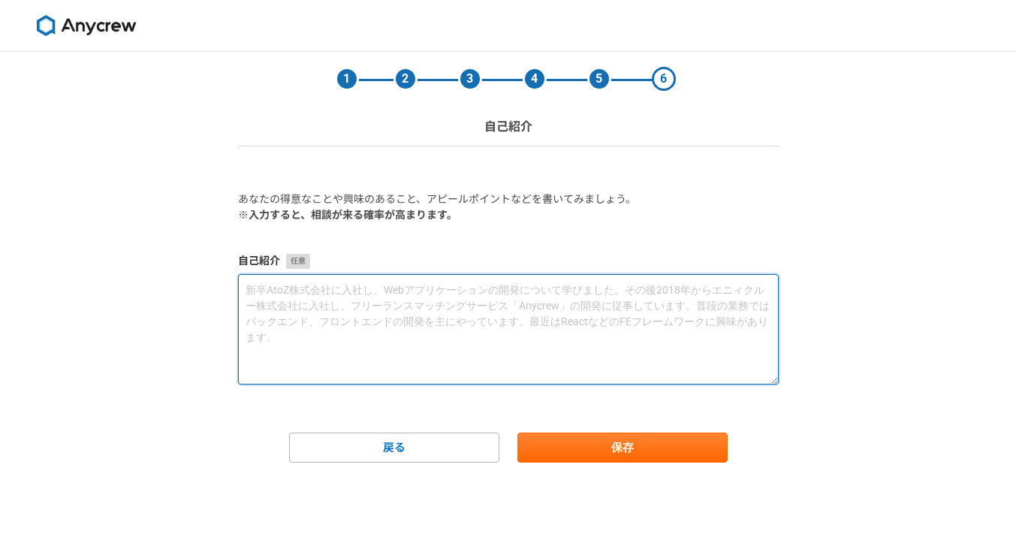
click at [446, 297] on textarea at bounding box center [508, 329] width 541 height 110
paste textarea "新卒で株式会社ベイカレント・コンサルティングに入社。生命保険業界を中心に、事業戦略立案・人材戦略立案・業務改善・DXなどのプロジェクトに従事。リサーチ、インタ…"
type textarea "新卒で株式会社ベイカレント・コンサルティングに入社。生命保険業界を中心に、事業戦略立案・人材戦略立案・業務改善・DXなどのプロジェクトに従事。リサーチ、インタ…"
paste textarea "新卒で株式会社ベイカレント・コンサルティングに入社。生命保険業界を中心に、事業戦略立案・人材戦略立案・業務改善・DXなどのプロジェクトに従事。リサーチ、インタ…"
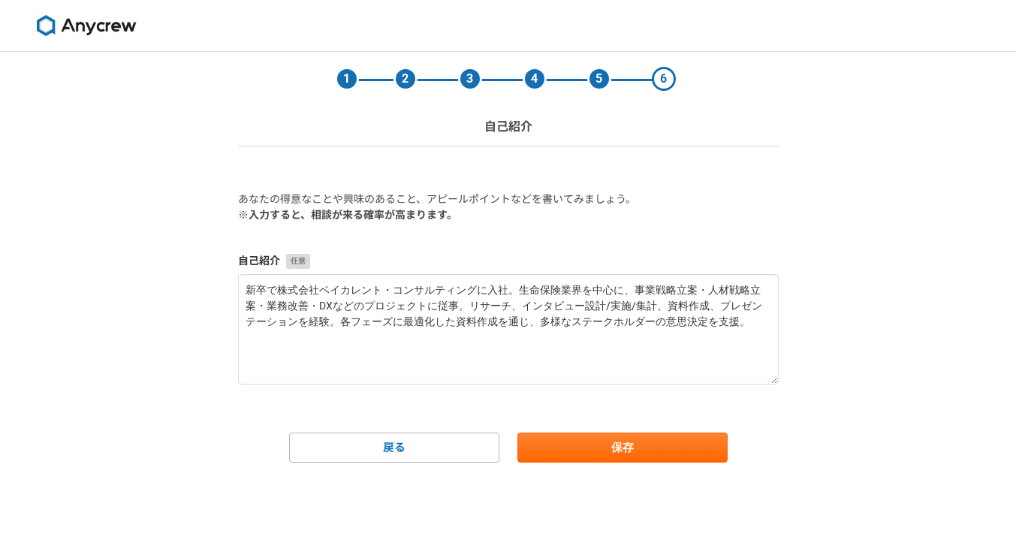
click at [782, 427] on section "1 2 3 4 5 6 自己紹介 あなたの得意なことや興味のあること、アピールポイントなどを書いてみましょう。 ※入力すると、相談が来る確率が高まります。 自…" at bounding box center [508, 257] width 571 height 411
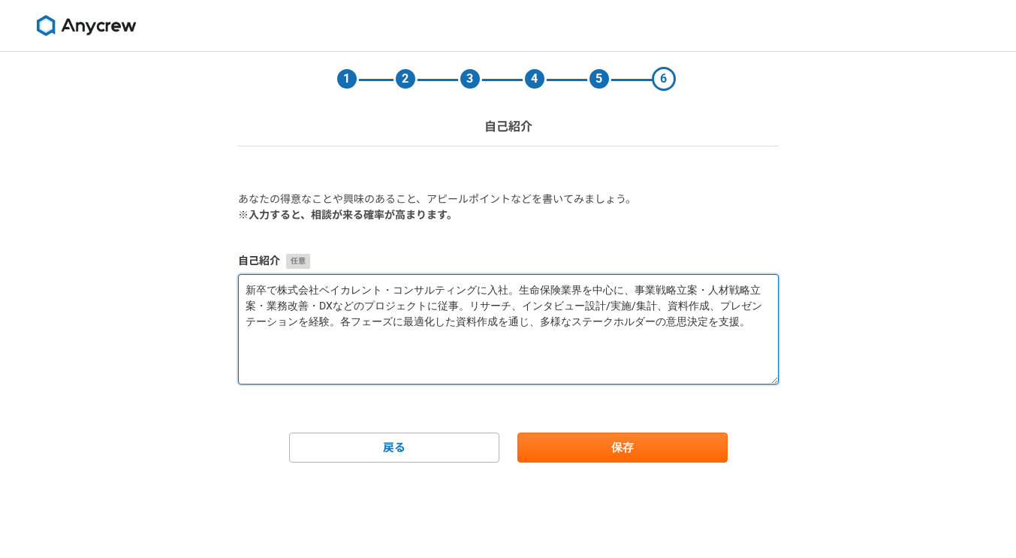
click at [513, 287] on textarea "新卒で株式会社ベイカレント・コンサルティングに入社。生命保険業界を中心に、事業戦略立案・人材戦略立案・業務改善・DXなどのプロジェクトに従事。リサーチ、インタ…" at bounding box center [508, 329] width 541 height 110
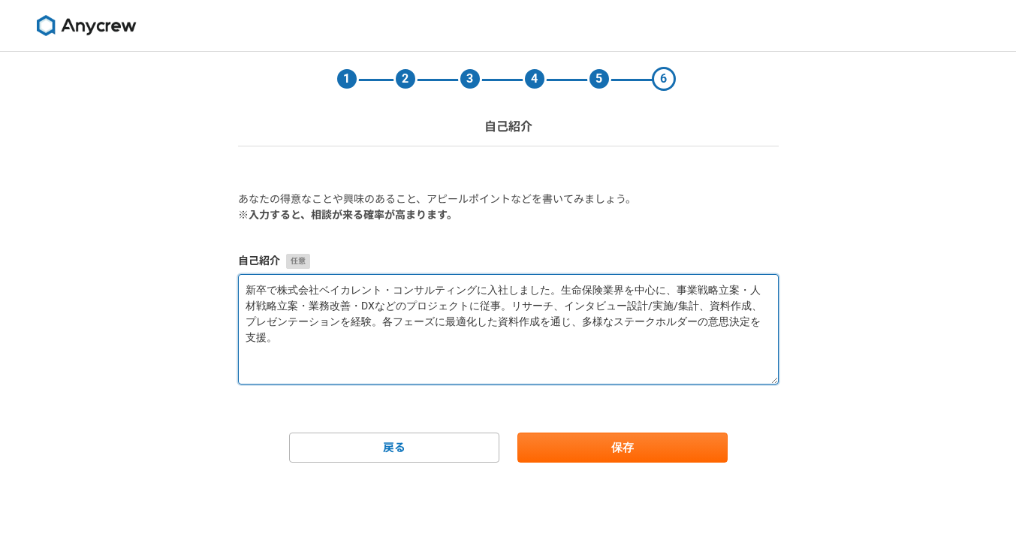
click at [491, 307] on textarea "新卒で株式会社ベイカレント・コンサルティングに入社しました。生命保険業界を中心に、事業戦略立案・人材戦略立案・業務改善・DXなどのプロジェクトに従事。リサーチ…" at bounding box center [508, 329] width 541 height 110
click at [376, 319] on textarea "新卒で株式会社ベイカレント・コンサルティングに入社しました。生命保険業界を中心に、事業戦略立案・人材戦略立案・業務改善・DXなどのプロジェクトに従事し、リサー…" at bounding box center [508, 329] width 541 height 110
click at [403, 334] on textarea "新卒で株式会社ベイカレント・コンサルティングに入社しました。生命保険業界を中心に、事業戦略立案・人材戦略立案・業務改善・DXなどのプロジェクトに従事し、リサー…" at bounding box center [508, 329] width 541 height 110
drag, startPoint x: 579, startPoint y: 321, endPoint x: 522, endPoint y: 357, distance: 67.5
click at [522, 357] on textarea "新卒で株式会社ベイカレント・コンサルティングに入社しました。生命保険業界を中心に、事業戦略立案・人材戦略立案・業務改善・DXなどのプロジェクトに従事し、リサー…" at bounding box center [508, 329] width 541 height 110
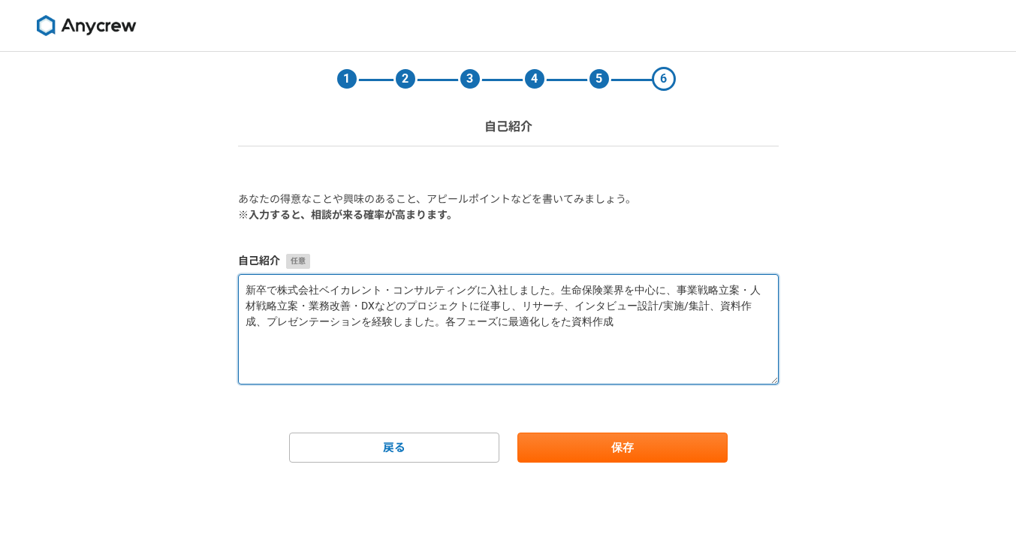
click at [533, 362] on textarea "新卒で株式会社ベイカレント・コンサルティングに入社しました。生命保険業界を中心に、事業戦略立案・人材戦略立案・業務改善・DXなどのプロジェクトに従事し、リサー…" at bounding box center [508, 329] width 541 height 110
click at [600, 326] on textarea "新卒で株式会社ベイカレント・コンサルティングに入社しました。生命保険業界を中心に、事業戦略立案・人材戦略立案・業務改善・DXなどのプロジェクトに従事し、リサー…" at bounding box center [508, 329] width 541 height 110
type textarea "新卒で株式会社ベイカレント・コンサルティングに入社しました。生命保険業界を中心に、事業戦略立案・人材戦略立案・業務改善・DXなどのプロジェクトに従事し、リサー…"
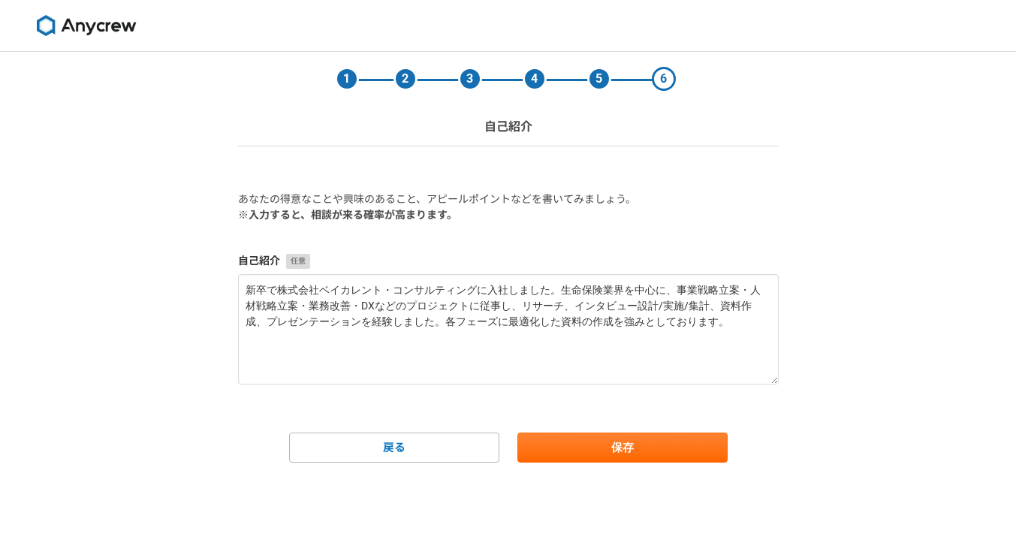
click at [827, 379] on div "1 2 3 4 5 6 自己紹介 あなたの得意なことや興味のあること、アピールポイントなどを書いてみましょう。 ※入力すると、相談が来る確率が高まります。 自…" at bounding box center [508, 305] width 1016 height 506
click at [704, 451] on button "保存" at bounding box center [622, 448] width 210 height 30
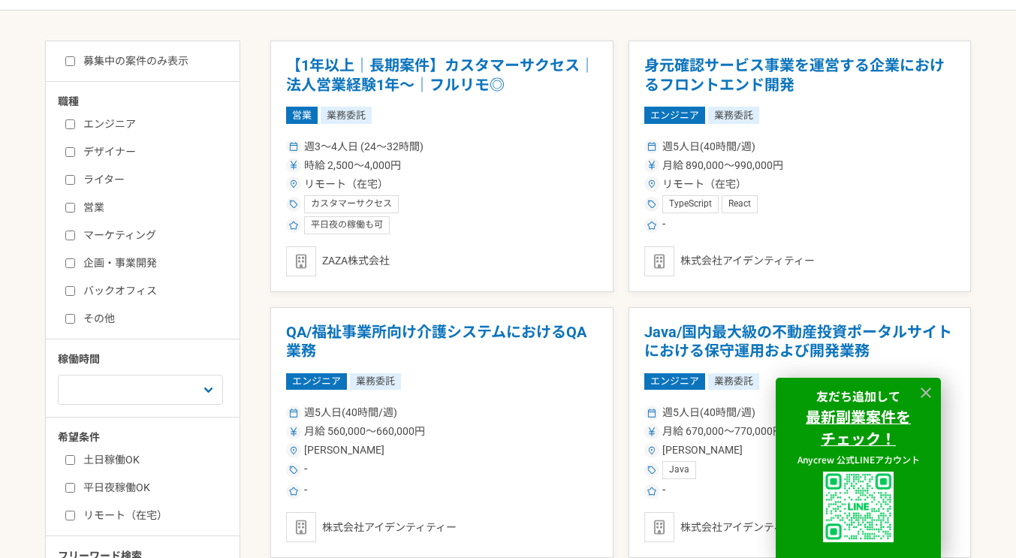
scroll to position [274, 0]
